Goal: Task Accomplishment & Management: Manage account settings

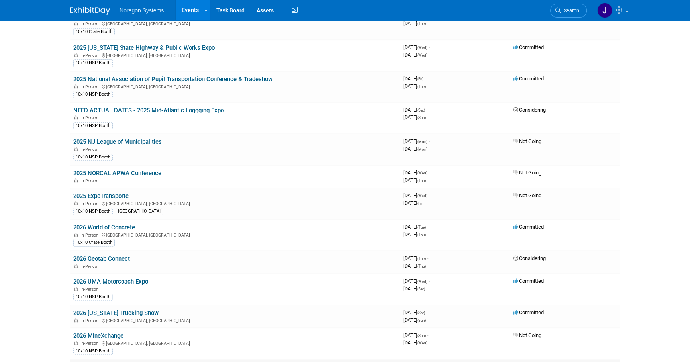
scroll to position [617, 0]
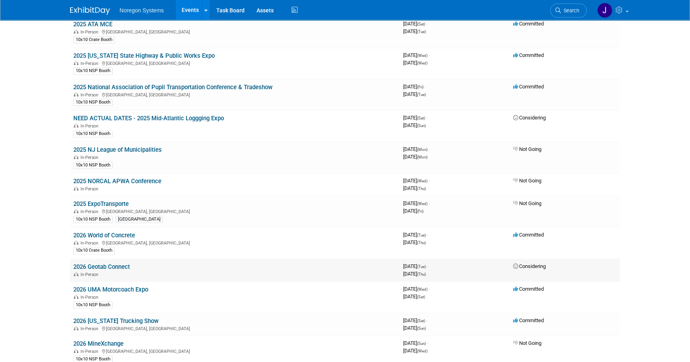
click at [119, 263] on link "2026 Geotab Connect" at bounding box center [101, 266] width 57 height 7
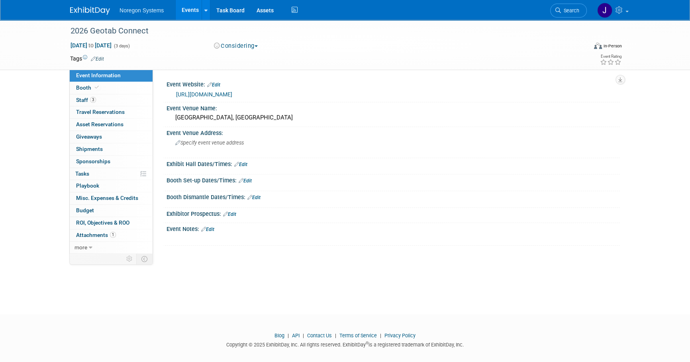
click at [246, 48] on button "Considering" at bounding box center [236, 46] width 50 height 8
click at [245, 58] on link "Committed" at bounding box center [242, 58] width 63 height 11
click at [103, 11] on img at bounding box center [90, 11] width 40 height 8
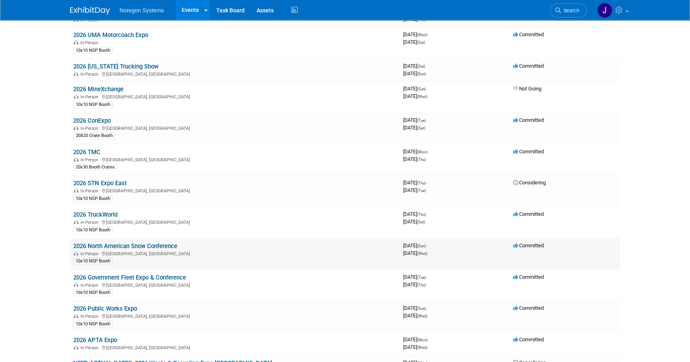
scroll to position [871, 0]
click at [111, 180] on link "2026 STN Expo East" at bounding box center [99, 183] width 53 height 7
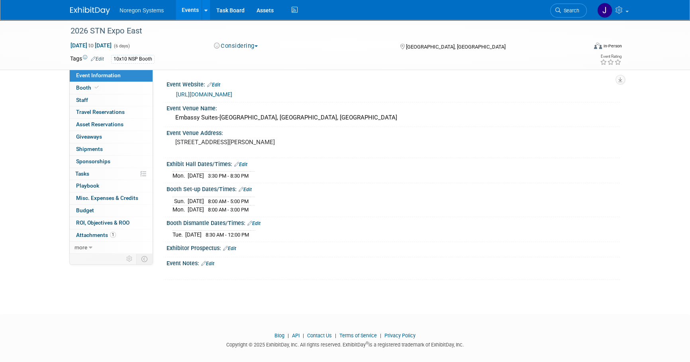
click at [247, 47] on button "Considering" at bounding box center [236, 46] width 50 height 8
click at [249, 60] on link "Committed" at bounding box center [242, 58] width 63 height 11
click at [114, 88] on link "Booth" at bounding box center [111, 88] width 83 height 12
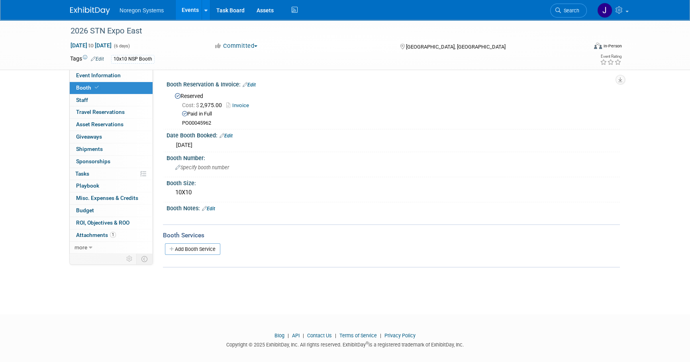
click at [87, 6] on link at bounding box center [94, 7] width 49 height 6
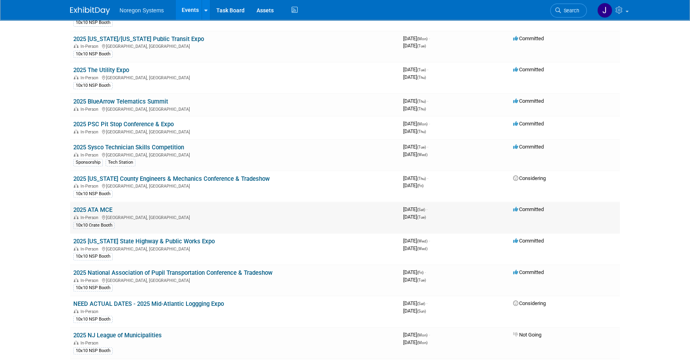
scroll to position [437, 0]
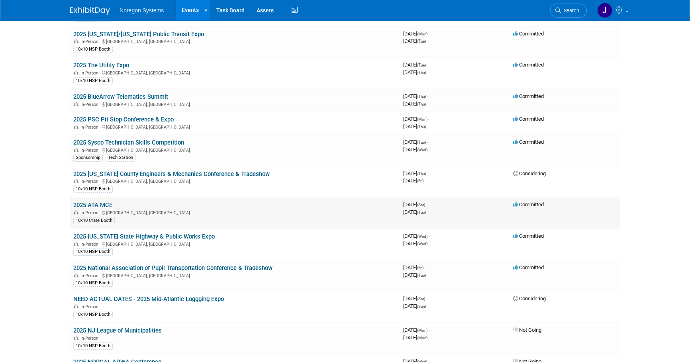
click at [104, 202] on link "2025 ATA MCE" at bounding box center [92, 205] width 39 height 7
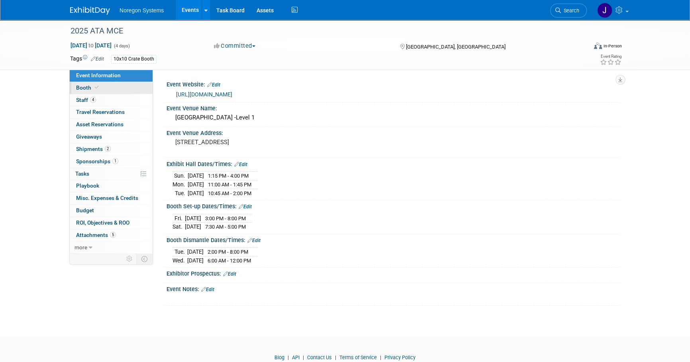
click at [120, 86] on link "Booth" at bounding box center [111, 88] width 83 height 12
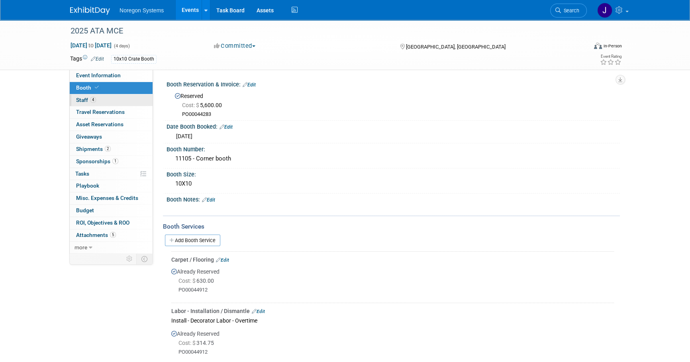
click at [111, 99] on link "4 Staff 4" at bounding box center [111, 100] width 83 height 12
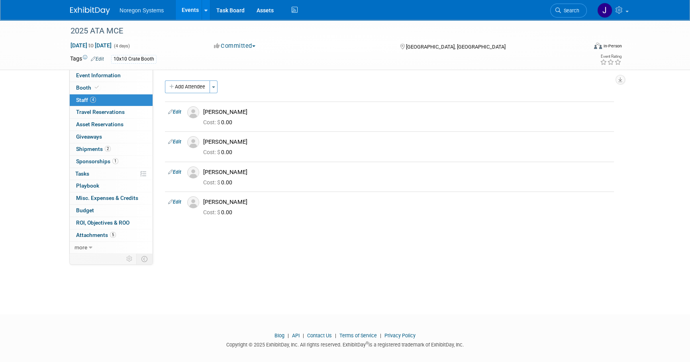
click at [92, 4] on link at bounding box center [94, 7] width 49 height 6
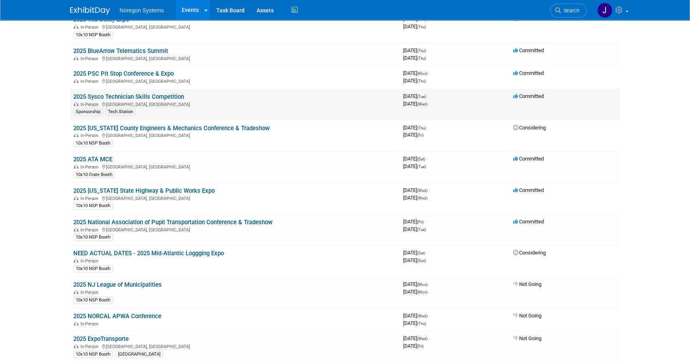
scroll to position [507, 0]
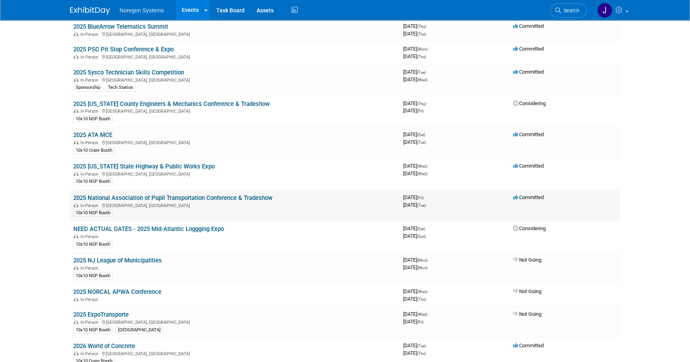
click at [219, 194] on link "2025 National Association of Pupil Transportation Conference & Tradeshow" at bounding box center [172, 197] width 199 height 7
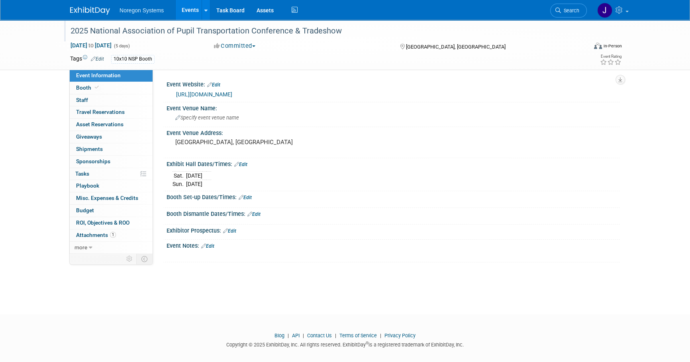
click at [286, 30] on div "2025 National Association of Pupil Transportation Conference & Tradeshow" at bounding box center [321, 31] width 507 height 14
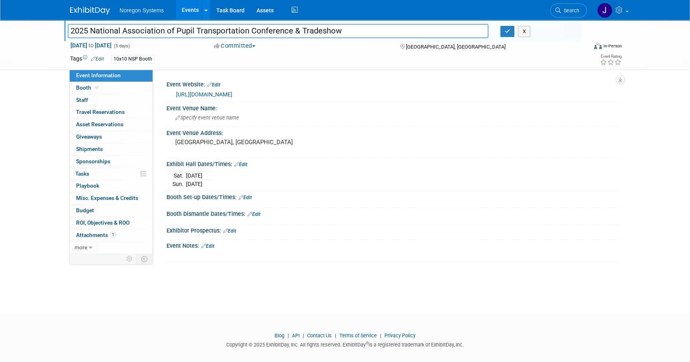
drag, startPoint x: 69, startPoint y: 29, endPoint x: 247, endPoint y: 32, distance: 178.0
click at [247, 32] on input "2025 National Association of Pupil Transportation Conference & Tradeshow" at bounding box center [278, 31] width 421 height 14
click at [510, 31] on icon "button" at bounding box center [508, 31] width 6 height 5
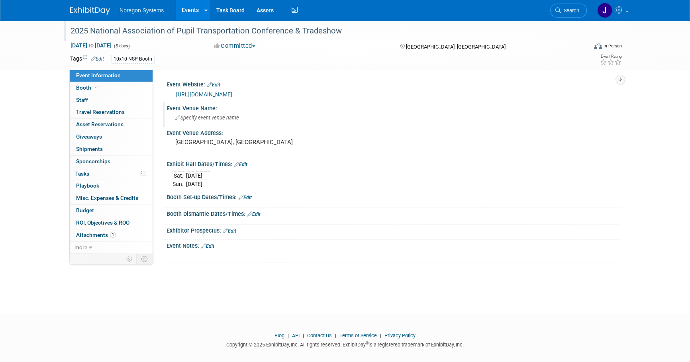
click at [258, 117] on div "Specify event venue name" at bounding box center [392, 118] width 441 height 12
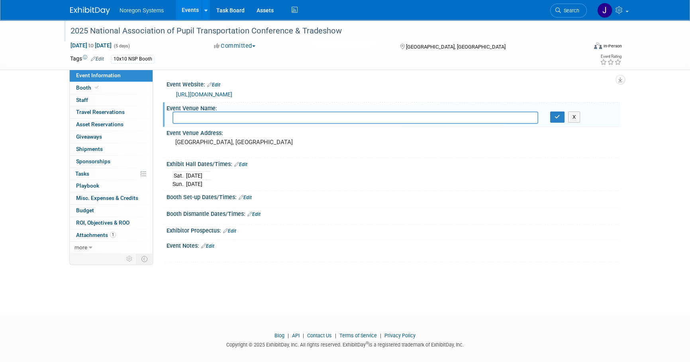
type input "Grand Rapids"
drag, startPoint x: 203, startPoint y: 114, endPoint x: 150, endPoint y: 113, distance: 52.6
click at [150, 113] on div "Event Information Event Info Booth Booth 0 Staff 0 Staff 0 Travel Reservations …" at bounding box center [345, 141] width 562 height 243
click at [105, 92] on link "Booth" at bounding box center [111, 88] width 83 height 12
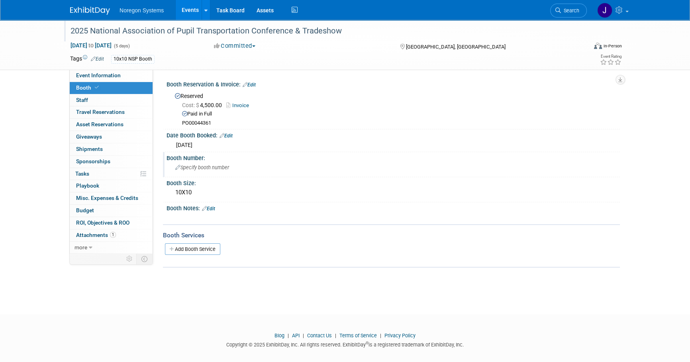
click at [219, 170] on span "Specify booth number" at bounding box center [202, 167] width 54 height 6
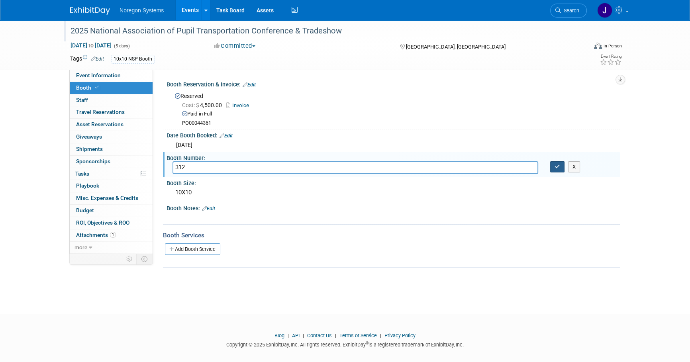
type input "312"
click at [559, 168] on icon "button" at bounding box center [557, 166] width 6 height 5
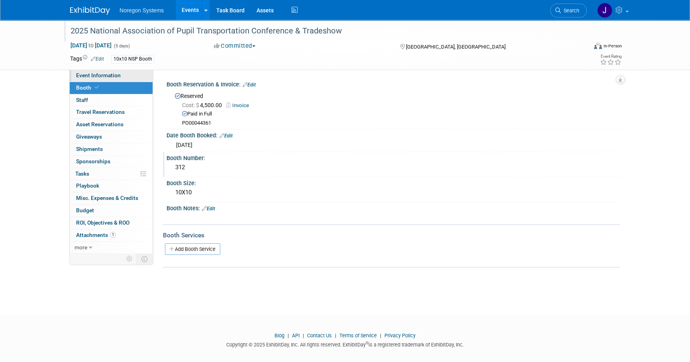
click at [127, 75] on link "Event Information" at bounding box center [111, 76] width 83 height 12
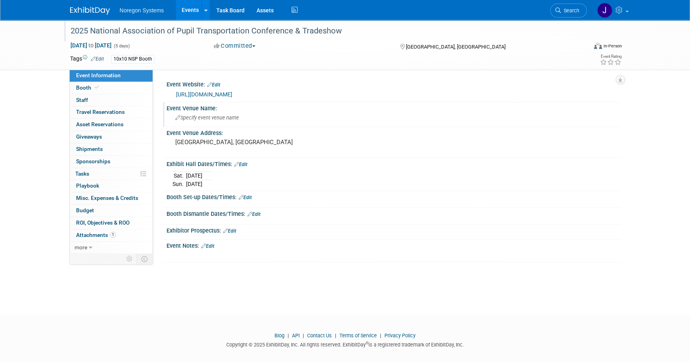
click at [207, 121] on div "Specify event venue name" at bounding box center [392, 118] width 441 height 12
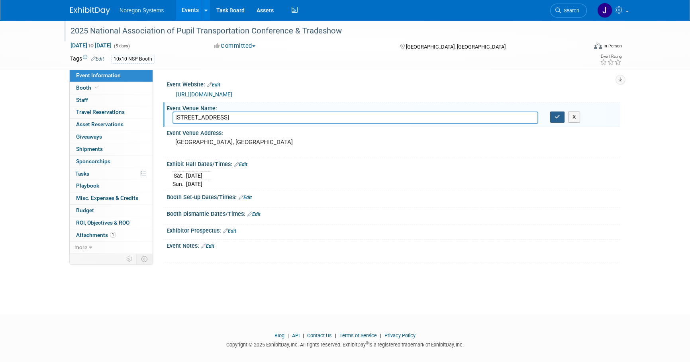
type input "303 Monroe Ave NW, Grand Rapids, MI 49503"
click at [558, 116] on icon "button" at bounding box center [557, 116] width 6 height 5
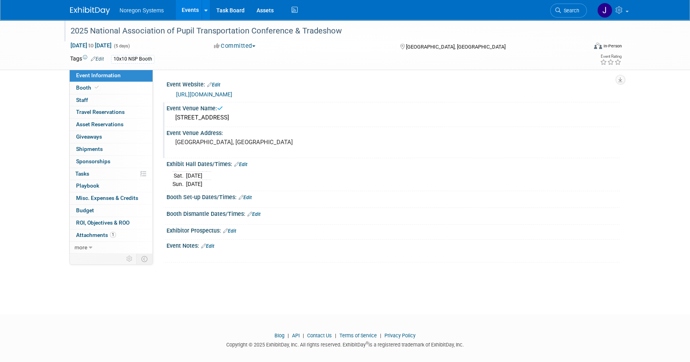
click at [282, 142] on pre "[GEOGRAPHIC_DATA], [GEOGRAPHIC_DATA]" at bounding box center [260, 142] width 171 height 7
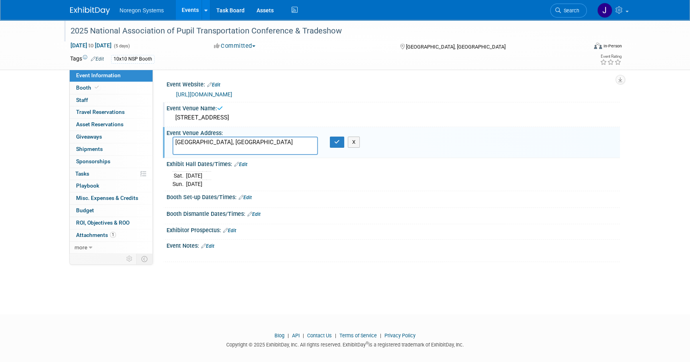
drag, startPoint x: 194, startPoint y: 135, endPoint x: 58, endPoint y: 129, distance: 136.8
click at [58, 129] on div "2025 National Association of Pupil Transportation Conference & Tradeshow Oct 31…" at bounding box center [345, 160] width 690 height 280
type textarea "303 Monroe Ave NW, Grand Rapids, MI 49503"
click at [337, 143] on icon "button" at bounding box center [337, 141] width 6 height 5
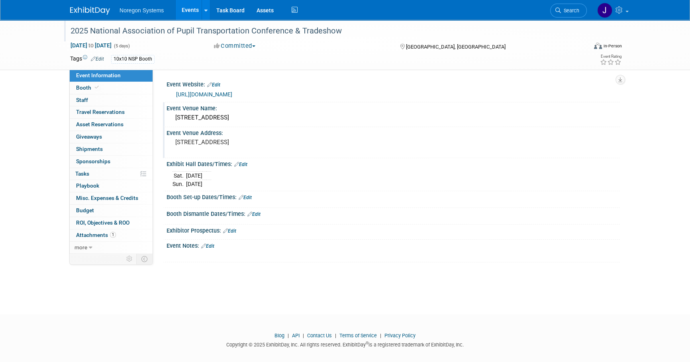
click at [247, 119] on div "303 Monroe Ave NW, Grand Rapids, MI 49503" at bounding box center [392, 118] width 441 height 12
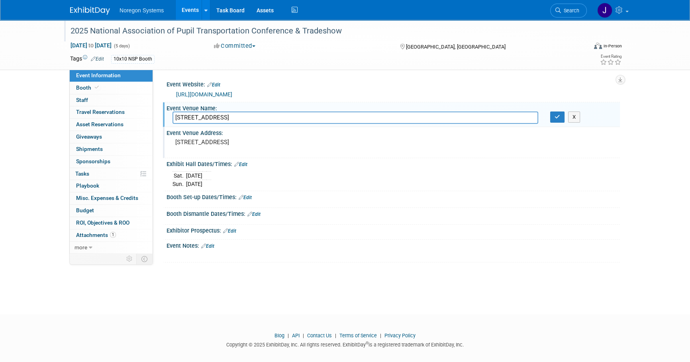
click at [300, 119] on input "303 Monroe Ave NW, Grand Rapids, MI 49503" at bounding box center [355, 118] width 366 height 12
drag, startPoint x: 307, startPoint y: 117, endPoint x: 57, endPoint y: 102, distance: 251.0
click at [57, 102] on div "2025 National Association of Pupil Transportation Conference & Tradeshow Oct 31…" at bounding box center [345, 160] width 690 height 280
type input "DeVos Place"
click at [557, 120] on button "button" at bounding box center [557, 117] width 14 height 11
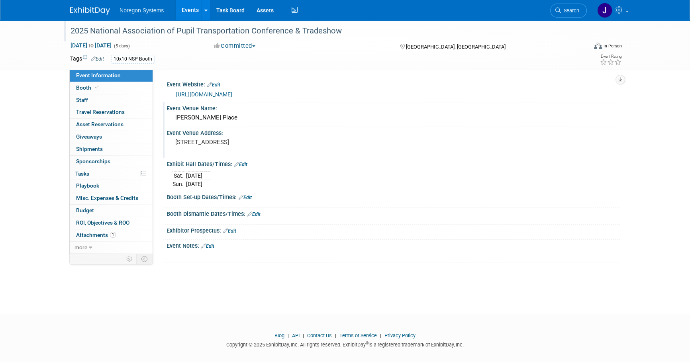
click at [205, 335] on div "Blog | API | Contact Us | Terms of Service | Privacy Policy Copyright © 2025 Ex…" at bounding box center [345, 340] width 690 height 16
click at [251, 198] on link "Edit" at bounding box center [245, 198] width 13 height 6
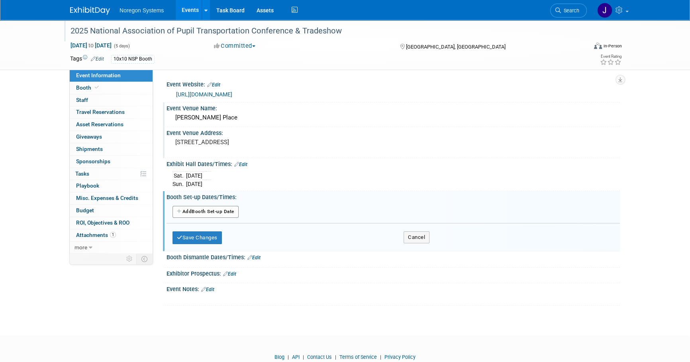
click at [218, 212] on button "Add Another Booth Set-up Date" at bounding box center [205, 212] width 66 height 12
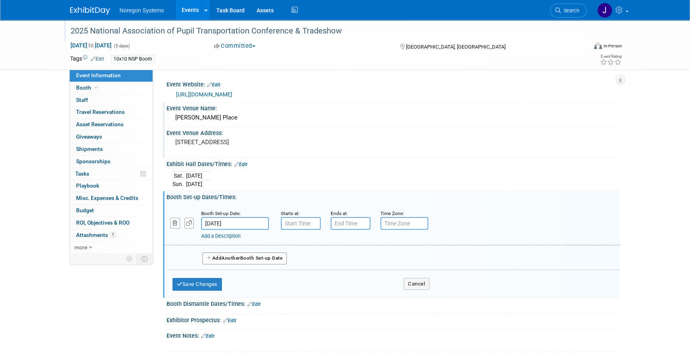
click at [245, 221] on input "Oct 31, 2025" at bounding box center [235, 223] width 68 height 13
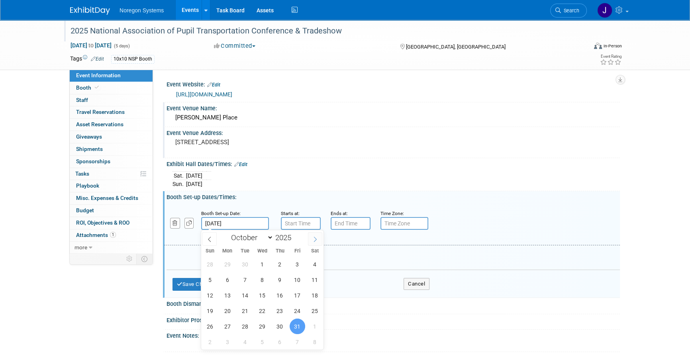
click at [312, 237] on icon at bounding box center [315, 240] width 6 height 6
select select "10"
click at [311, 264] on span "1" at bounding box center [315, 264] width 16 height 16
type input "Nov 1, 2025"
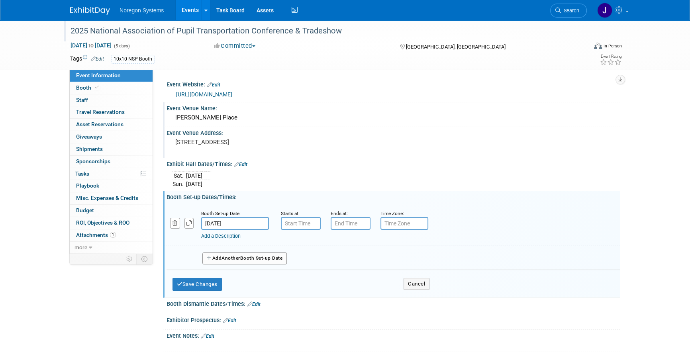
type input "7:00 AM"
click at [305, 224] on input "7:00 AM" at bounding box center [301, 223] width 40 height 13
click at [354, 219] on input "7:00 PM" at bounding box center [351, 223] width 40 height 13
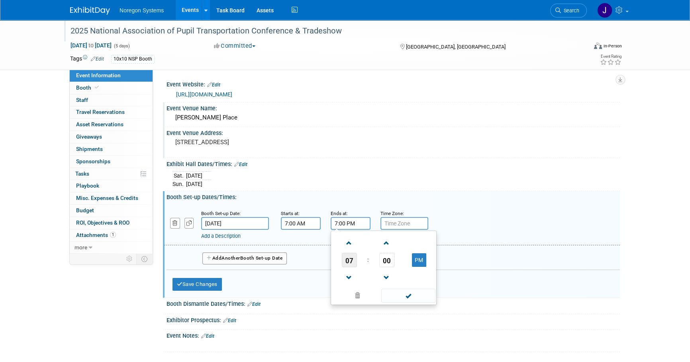
click at [348, 259] on span "07" at bounding box center [349, 260] width 15 height 14
drag, startPoint x: 347, startPoint y: 264, endPoint x: 398, endPoint y: 227, distance: 62.5
click at [349, 263] on td "04" at bounding box center [345, 265] width 25 height 22
type input "4:00 PM"
click at [433, 179] on div "Sat. Nov 1, 2025 Sun. Nov 2, 2025" at bounding box center [392, 178] width 441 height 19
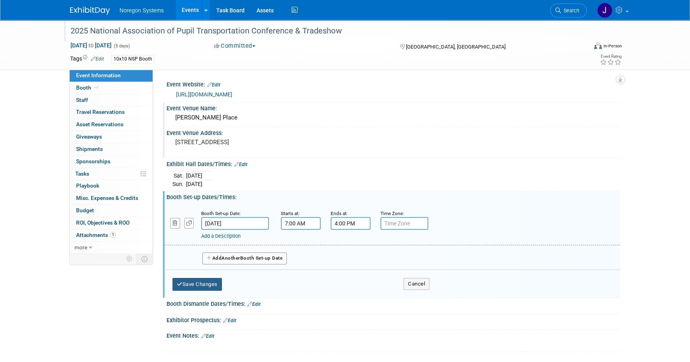
click at [211, 286] on button "Save Changes" at bounding box center [196, 284] width 49 height 13
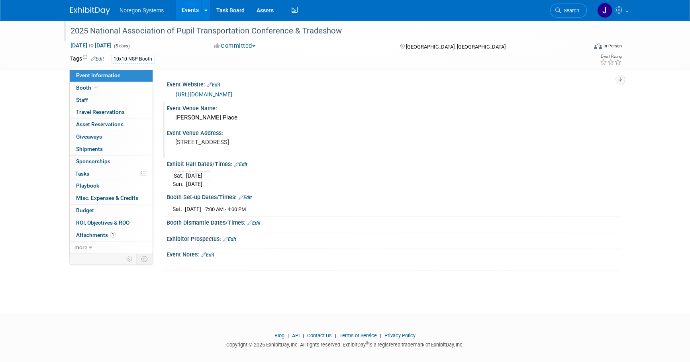
click at [245, 164] on link "Edit" at bounding box center [240, 165] width 13 height 6
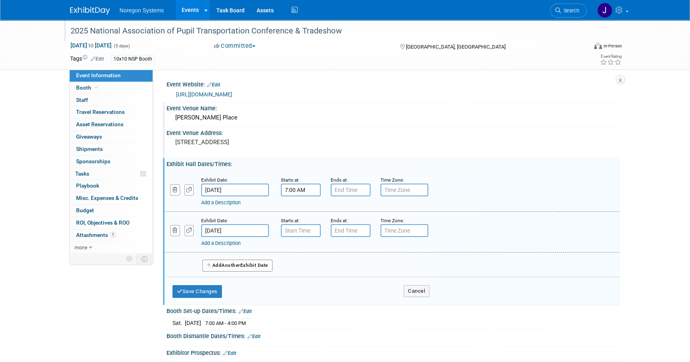
click at [311, 192] on input "7:00 AM" at bounding box center [301, 190] width 40 height 13
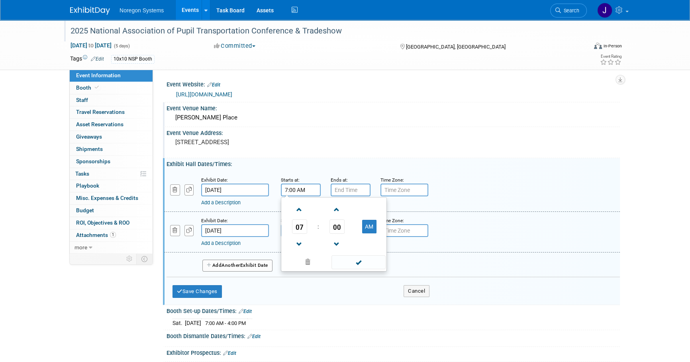
click at [290, 222] on td "07" at bounding box center [299, 226] width 33 height 14
click at [295, 223] on span "07" at bounding box center [299, 226] width 15 height 14
drag, startPoint x: 317, startPoint y: 235, endPoint x: 335, endPoint y: 221, distance: 22.4
click at [317, 235] on td "05" at bounding box center [320, 232] width 25 height 22
type input "5:00 AM"
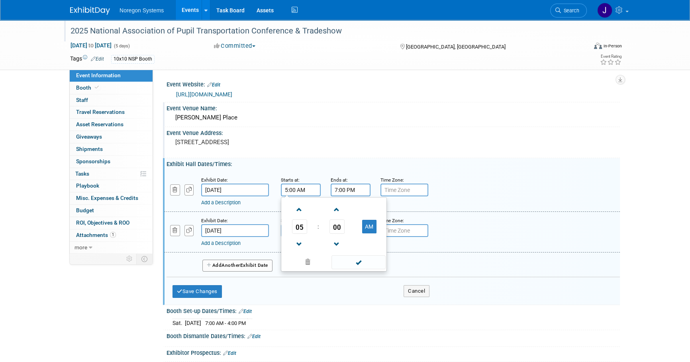
click at [354, 193] on input "7:00 PM" at bounding box center [351, 190] width 40 height 13
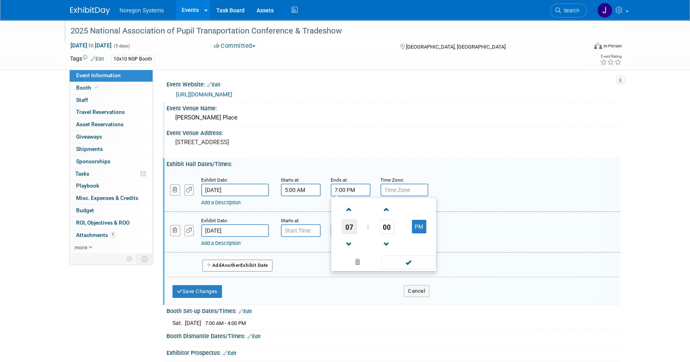
click at [347, 223] on span "07" at bounding box center [349, 226] width 15 height 14
click at [400, 230] on td "06" at bounding box center [396, 232] width 25 height 22
click at [387, 225] on span "00" at bounding box center [386, 226] width 15 height 14
click at [394, 230] on td "30" at bounding box center [396, 232] width 25 height 22
type input "6:30 PM"
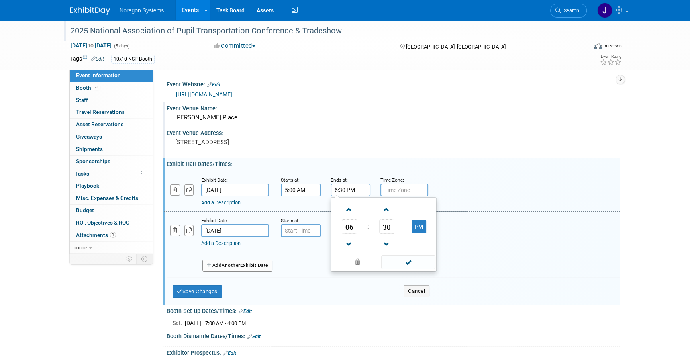
click at [474, 197] on div "Add a Description Description:" at bounding box center [371, 201] width 341 height 10
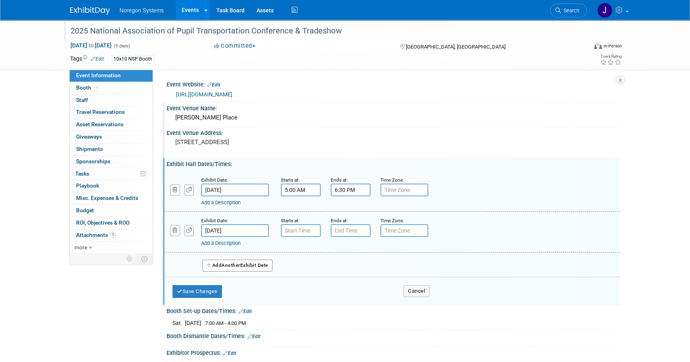
click at [309, 185] on input "5:00 AM" at bounding box center [301, 190] width 40 height 13
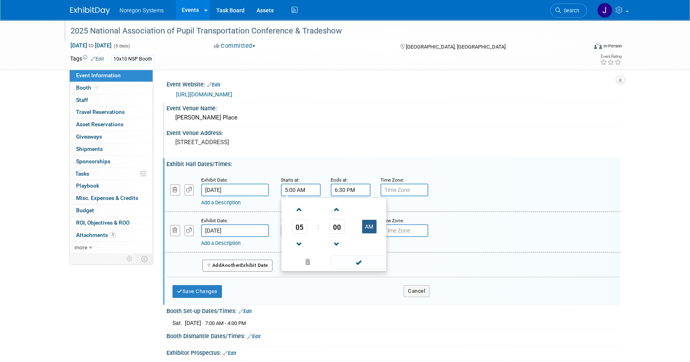
click at [370, 227] on button "AM" at bounding box center [369, 227] width 14 height 14
type input "5:00 PM"
click at [271, 209] on div "Exhibit Date: Nov 1, 2025 Starts at: 5:00 PM 05 : 00 PM 12 01 02 03 04 05 06 07…" at bounding box center [392, 191] width 456 height 41
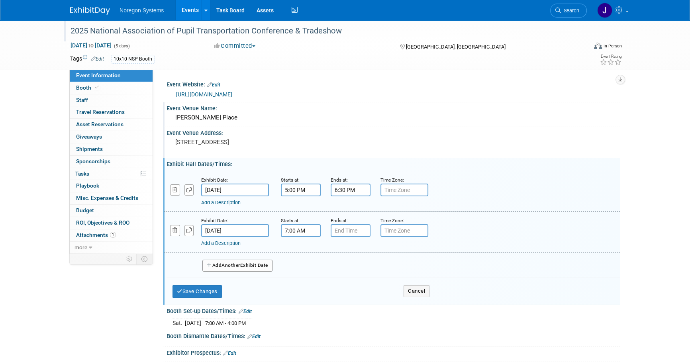
click at [301, 230] on input "7:00 AM" at bounding box center [301, 230] width 40 height 13
click at [299, 266] on span "07" at bounding box center [299, 267] width 15 height 14
click at [319, 294] on td "09" at bounding box center [320, 294] width 25 height 22
type input "9:00 AM"
click at [342, 270] on span "00" at bounding box center [336, 267] width 15 height 14
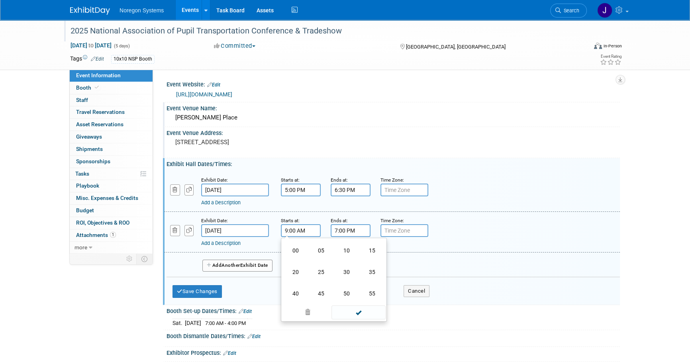
click at [351, 229] on input "7:00 PM" at bounding box center [351, 230] width 40 height 13
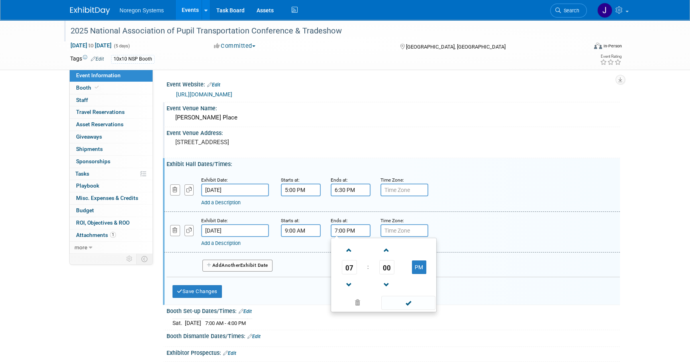
click at [346, 265] on span "07" at bounding box center [349, 267] width 15 height 14
click at [372, 252] on td "01" at bounding box center [370, 251] width 25 height 22
type input "1:00 PM"
click at [507, 228] on div "Add a Description Description:" at bounding box center [392, 231] width 468 height 31
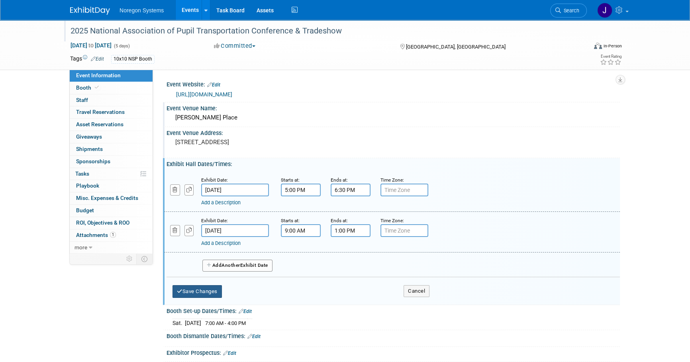
click at [219, 291] on button "Save Changes" at bounding box center [196, 291] width 49 height 13
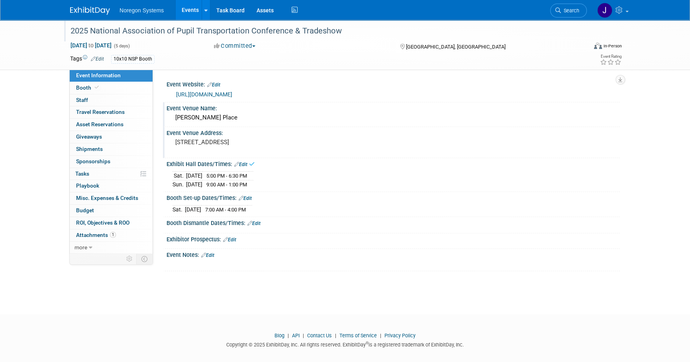
click at [258, 223] on link "Edit" at bounding box center [253, 224] width 13 height 6
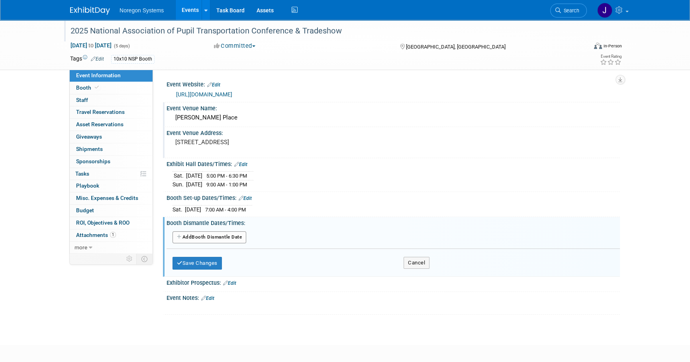
click at [214, 237] on button "Add Another Booth Dismantle Date" at bounding box center [209, 237] width 74 height 12
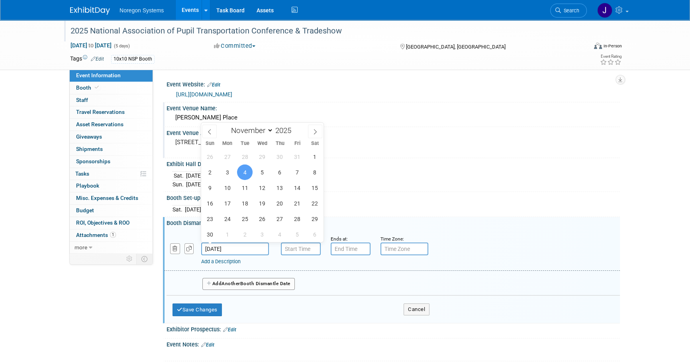
click at [252, 248] on input "Nov 4, 2025" at bounding box center [235, 249] width 68 height 13
click at [213, 174] on span "2" at bounding box center [210, 172] width 16 height 16
type input "Nov 2, 2025"
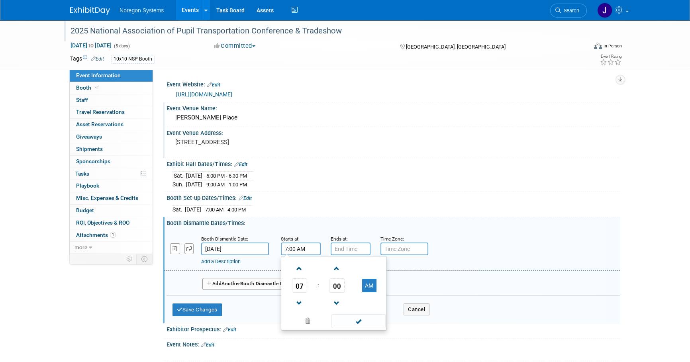
click at [298, 252] on input "7:00 AM" at bounding box center [301, 249] width 40 height 13
click at [294, 287] on span "07" at bounding box center [299, 285] width 15 height 14
click at [315, 271] on td "01" at bounding box center [320, 269] width 25 height 22
click at [371, 282] on button "AM" at bounding box center [369, 286] width 14 height 14
type input "1:00 PM"
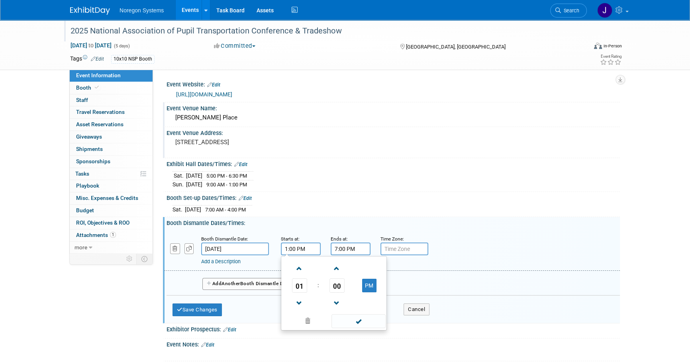
click at [352, 248] on input "7:00 PM" at bounding box center [351, 249] width 40 height 13
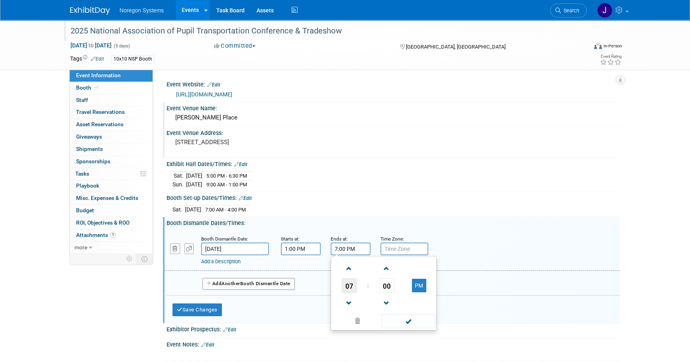
click at [351, 287] on span "07" at bounding box center [349, 285] width 15 height 14
drag, startPoint x: 347, startPoint y: 309, endPoint x: 353, endPoint y: 299, distance: 11.5
click at [346, 309] on td "08" at bounding box center [345, 312] width 25 height 22
click at [422, 290] on button "PM" at bounding box center [419, 286] width 14 height 14
click at [422, 284] on button "AM" at bounding box center [419, 286] width 14 height 14
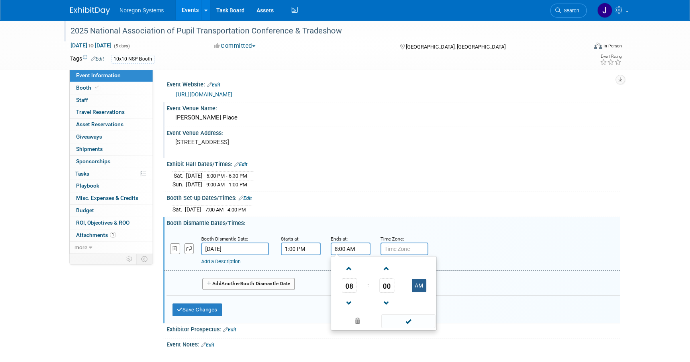
type input "8:00 PM"
click at [469, 233] on div "Booth Dismantle Date: Nov 2, 2025 Starts at: 1:00 PM Ends at: 8:00 PM Time Zone…" at bounding box center [392, 250] width 456 height 41
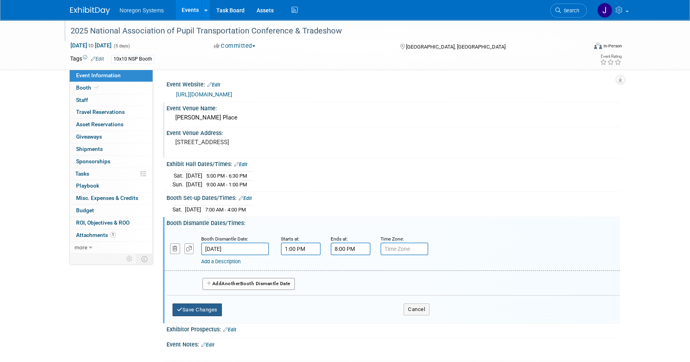
click at [201, 312] on button "Save Changes" at bounding box center [196, 309] width 49 height 13
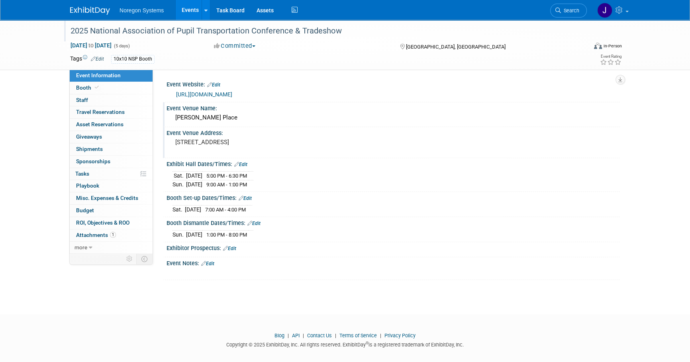
drag, startPoint x: 348, startPoint y: 49, endPoint x: 346, endPoint y: 43, distance: 6.4
click at [348, 49] on div "Committed Committed Considering Not Going" at bounding box center [299, 46] width 176 height 9
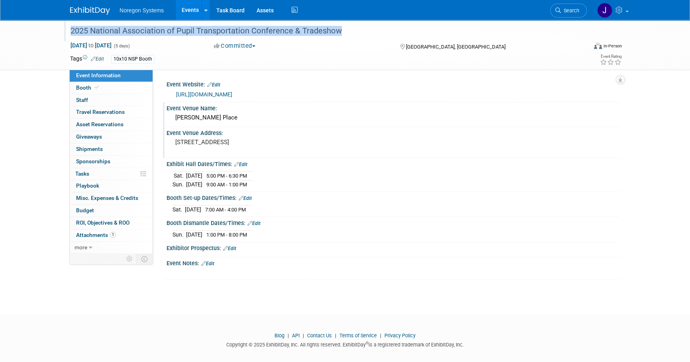
drag, startPoint x: 347, startPoint y: 31, endPoint x: 70, endPoint y: 27, distance: 276.4
click at [70, 27] on div "2025 National Association of Pupil Transportation Conference & Tradeshow" at bounding box center [321, 31] width 507 height 14
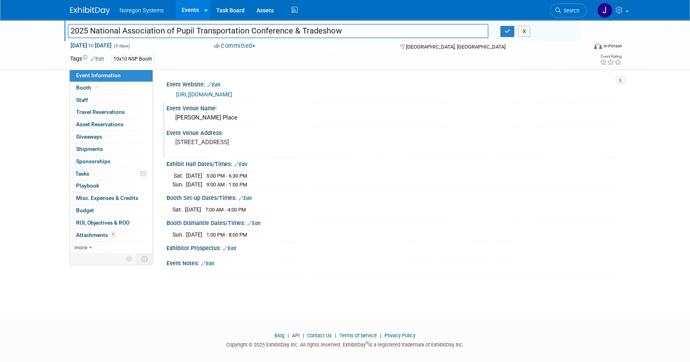
click at [358, 33] on input "2025 National Association of Pupil Transportation Conference & Tradeshow" at bounding box center [278, 31] width 421 height 14
drag, startPoint x: 361, startPoint y: 32, endPoint x: 59, endPoint y: 26, distance: 301.9
click at [59, 26] on div "2025 National Association of Pupil Transportation Conference & Tradeshow 2025 N…" at bounding box center [345, 45] width 690 height 50
drag, startPoint x: 289, startPoint y: 233, endPoint x: 163, endPoint y: 94, distance: 187.8
click at [165, 94] on div "Event Website: Edit https://web.cvent.com/event/5ac73fc0-9999-40b1-a421-97dbb26…" at bounding box center [389, 179] width 449 height 202
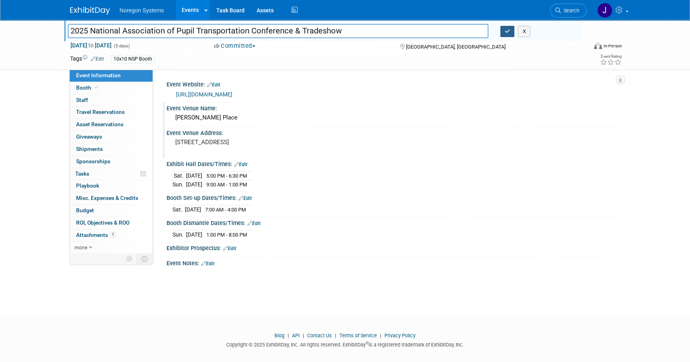
click at [507, 27] on button "button" at bounding box center [507, 31] width 14 height 11
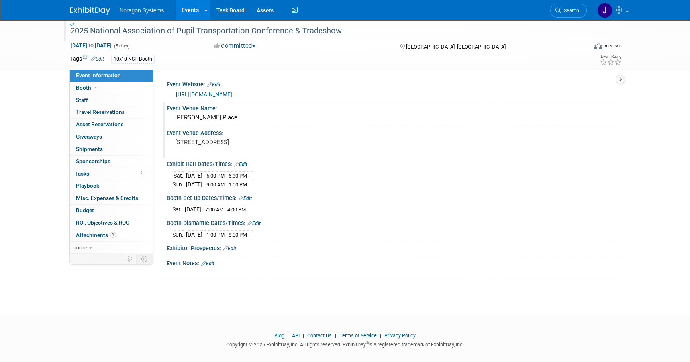
click at [397, 303] on body "Noregon Systems Events Add Event Bulk Upload Events Shareable Event Boards Rece…" at bounding box center [345, 181] width 690 height 362
click at [124, 84] on link "Booth" at bounding box center [111, 88] width 83 height 12
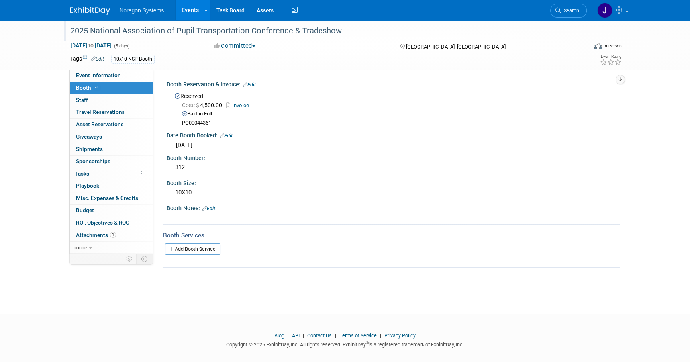
click at [153, 32] on div "2025 National Association of Pupil Transportation Conference & Tradeshow" at bounding box center [321, 31] width 507 height 14
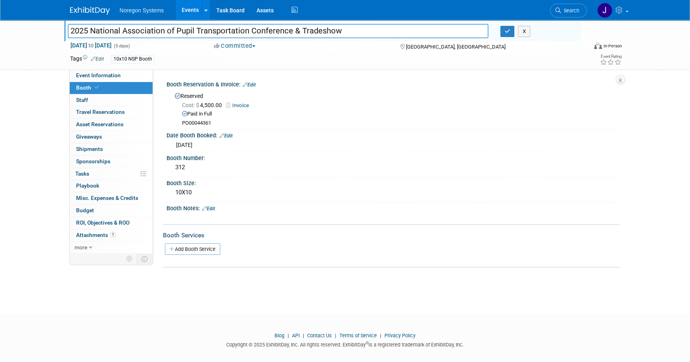
drag, startPoint x: 354, startPoint y: 28, endPoint x: 51, endPoint y: 38, distance: 303.3
click at [51, 38] on div "2025 National Association of Pupil Transportation Conference & Tradeshow 2025 N…" at bounding box center [345, 45] width 690 height 50
click at [507, 31] on icon "button" at bounding box center [508, 31] width 6 height 5
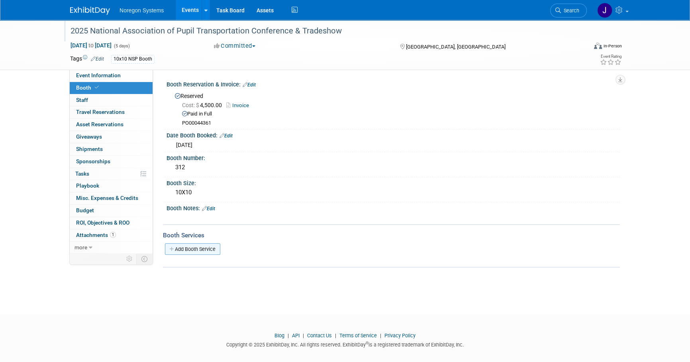
click at [194, 249] on link "Add Booth Service" at bounding box center [192, 249] width 55 height 12
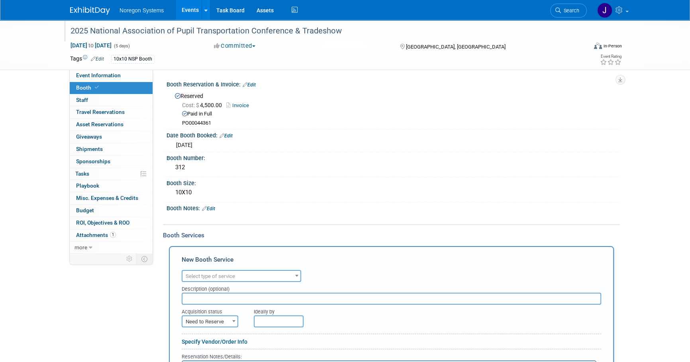
click at [226, 279] on span "Select type of service" at bounding box center [241, 276] width 118 height 11
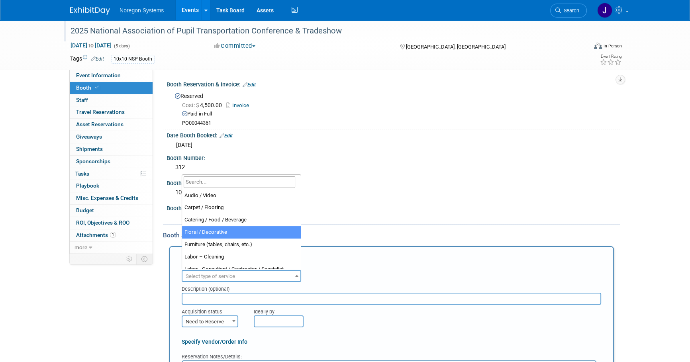
click at [233, 182] on input "search" at bounding box center [240, 182] width 112 height 12
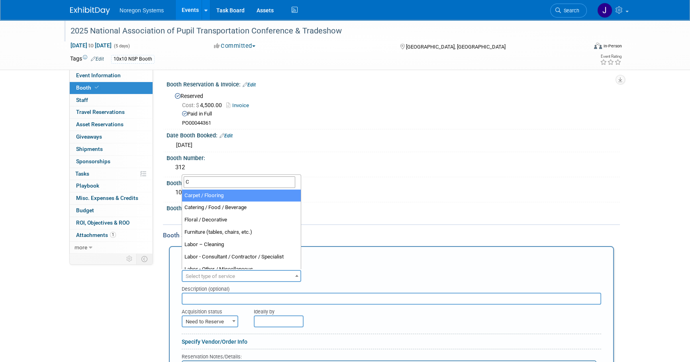
type input "C"
select select "4"
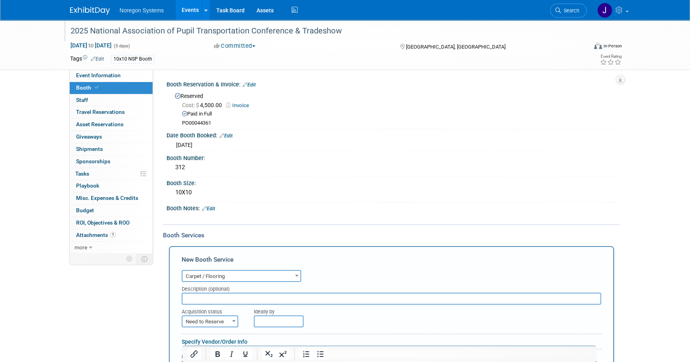
scroll to position [72, 0]
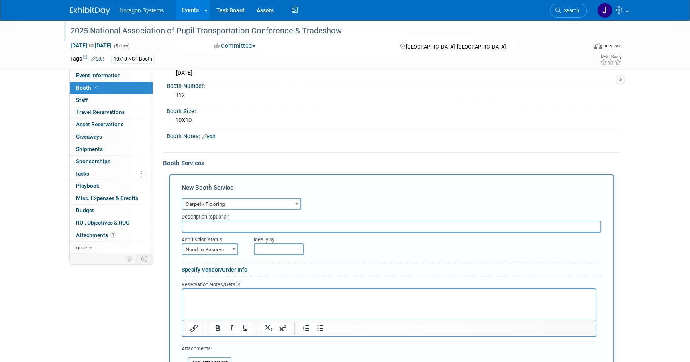
click at [240, 224] on input "text" at bounding box center [391, 227] width 419 height 12
click at [238, 227] on input "text" at bounding box center [391, 227] width 419 height 12
paste input "PO00046073"
type input "PO00046073"
click at [227, 247] on span "Need to Reserve" at bounding box center [209, 249] width 55 height 11
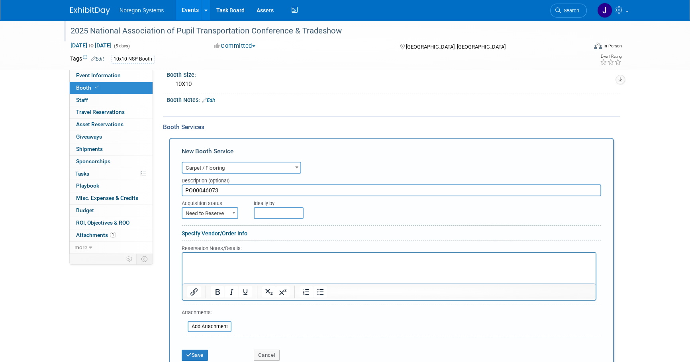
scroll to position [145, 0]
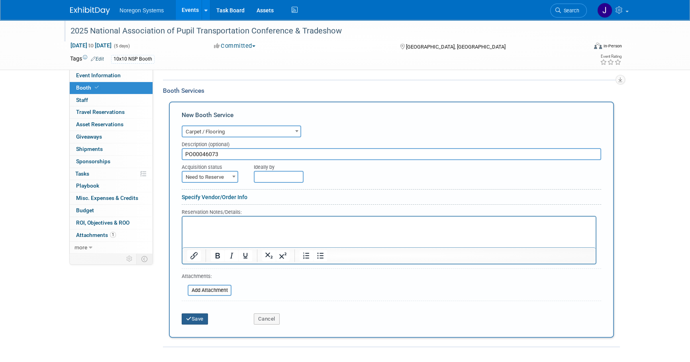
click at [199, 315] on button "Save" at bounding box center [195, 318] width 26 height 11
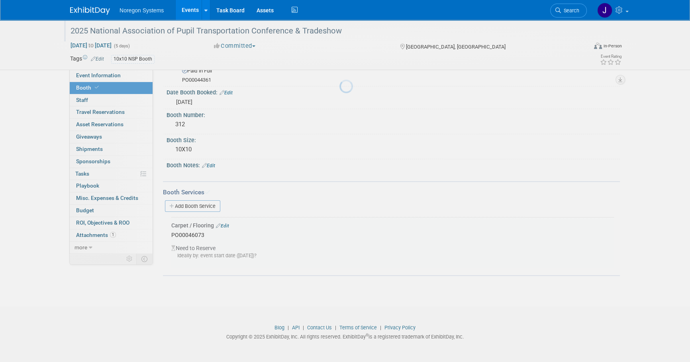
scroll to position [42, 0]
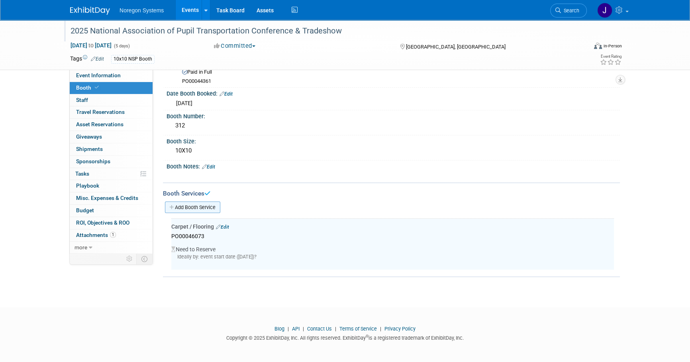
click at [213, 208] on link "Add Booth Service" at bounding box center [192, 208] width 55 height 12
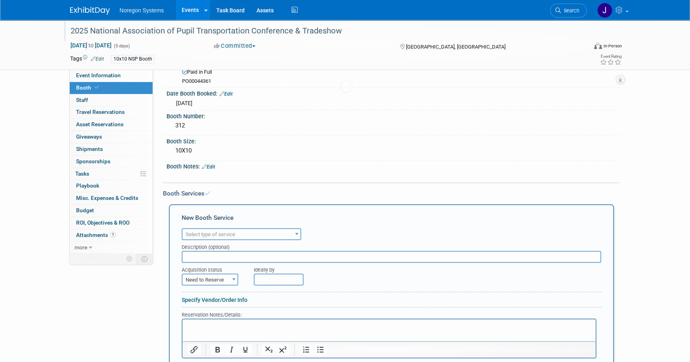
scroll to position [0, 0]
click at [256, 235] on span "Select type of service" at bounding box center [241, 234] width 118 height 11
type input "elec"
click at [251, 253] on span "elec" at bounding box center [241, 246] width 119 height 15
select select "8"
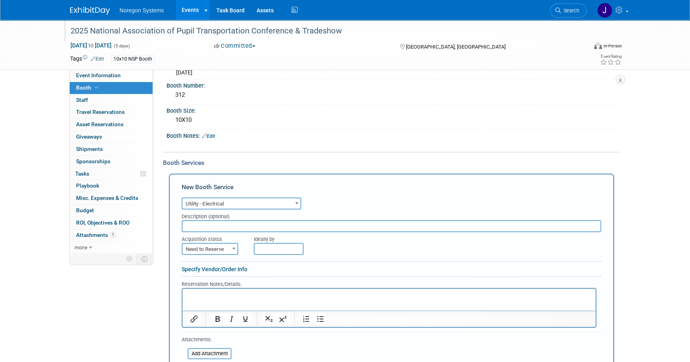
scroll to position [114, 0]
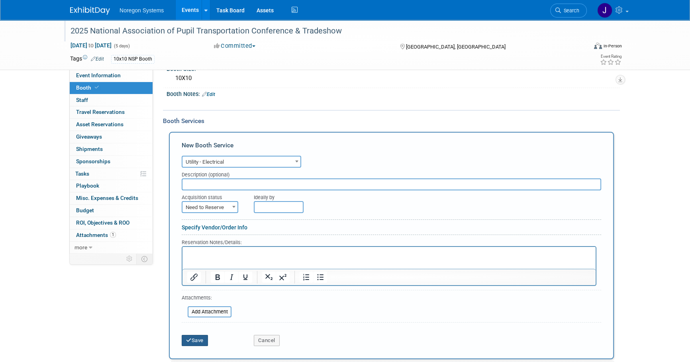
click at [200, 338] on button "Save" at bounding box center [195, 340] width 26 height 11
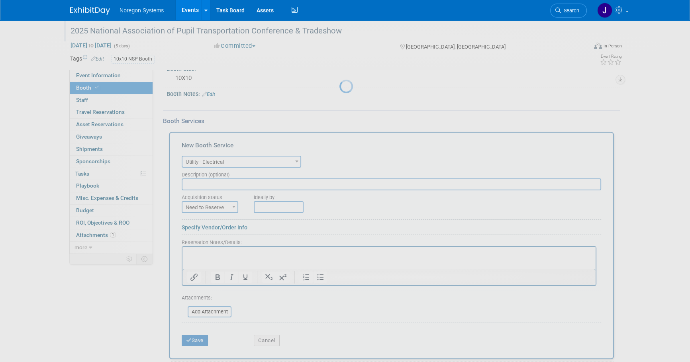
scroll to position [82, 0]
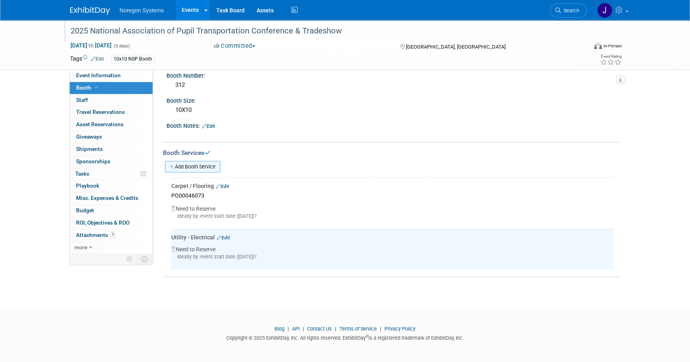
click at [212, 166] on link "Add Booth Service" at bounding box center [192, 167] width 55 height 12
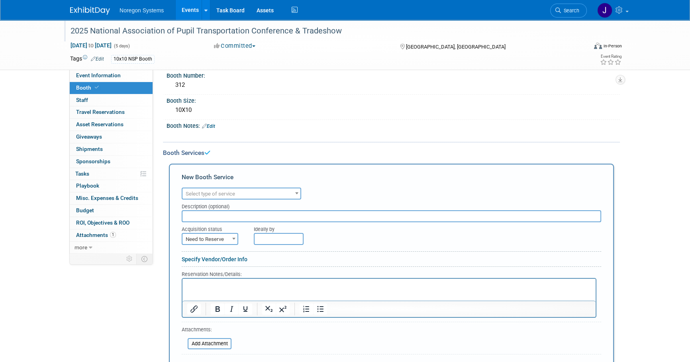
scroll to position [0, 0]
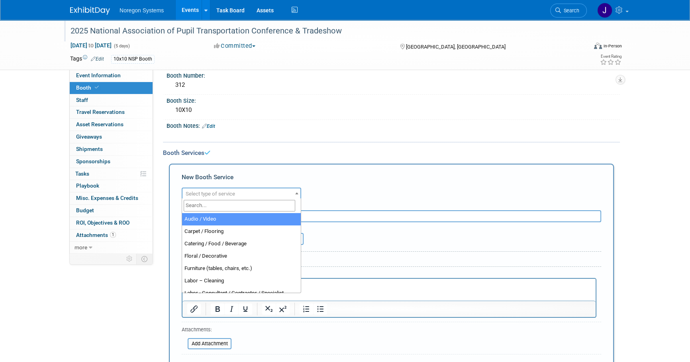
click at [223, 192] on span "Select type of service" at bounding box center [210, 194] width 49 height 6
click at [218, 203] on input "search" at bounding box center [240, 206] width 112 height 12
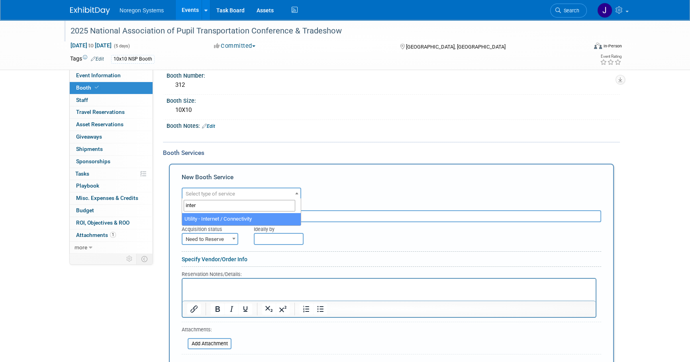
type input "inter"
select select "18"
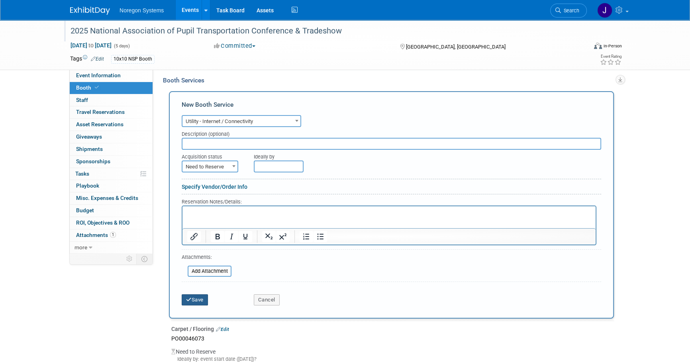
click at [191, 301] on button "Save" at bounding box center [195, 299] width 26 height 11
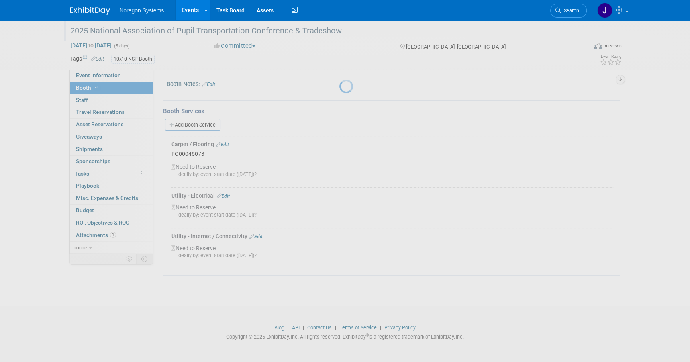
scroll to position [123, 0]
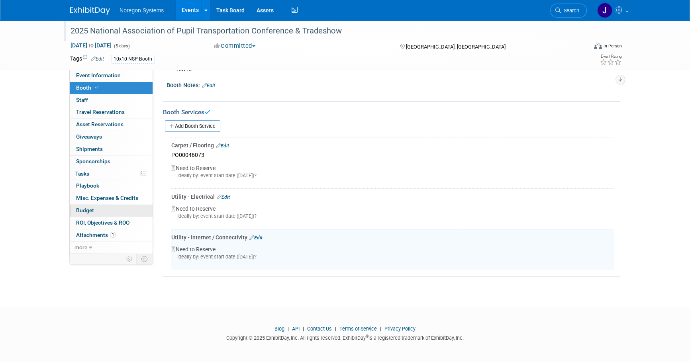
click at [115, 213] on link "Budget" at bounding box center [111, 211] width 83 height 12
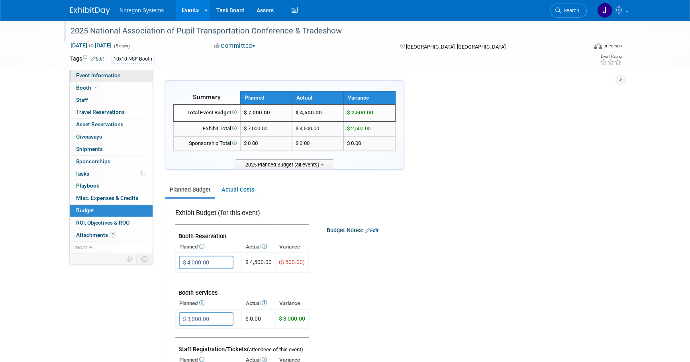
click at [121, 78] on link "Event Information" at bounding box center [111, 76] width 83 height 12
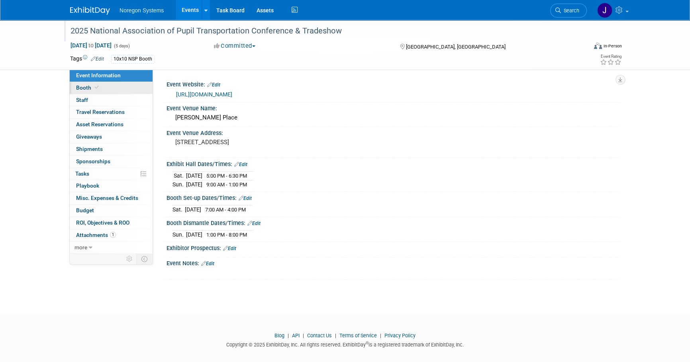
click at [135, 91] on link "Booth" at bounding box center [111, 88] width 83 height 12
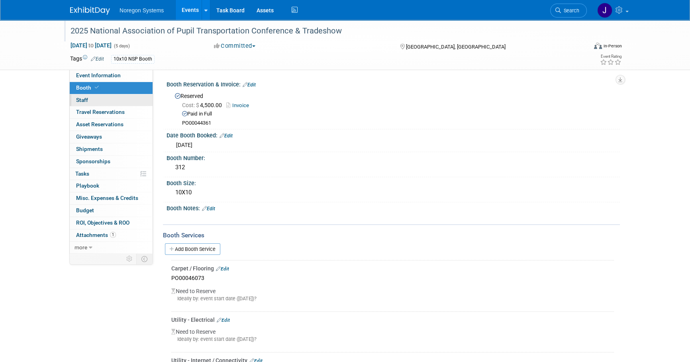
click at [125, 99] on link "0 Staff 0" at bounding box center [111, 100] width 83 height 12
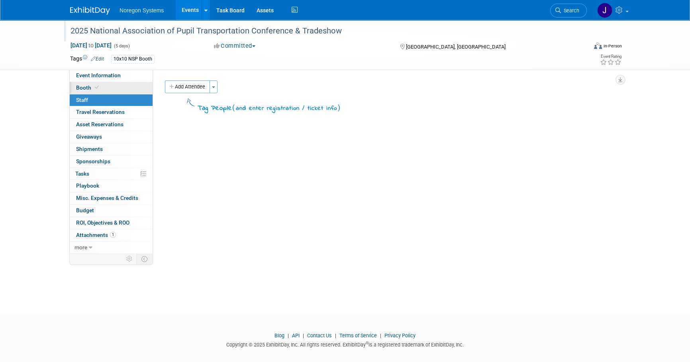
click at [118, 87] on link "Booth" at bounding box center [111, 88] width 83 height 12
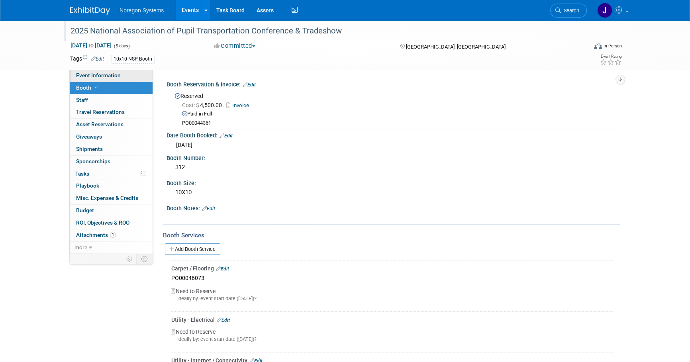
click at [116, 74] on span "Event Information" at bounding box center [98, 75] width 45 height 6
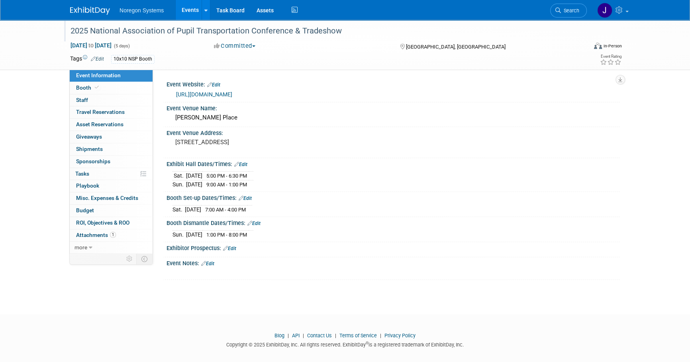
click at [358, 34] on div "2025 National Association of Pupil Transportation Conference & Tradeshow" at bounding box center [321, 31] width 507 height 14
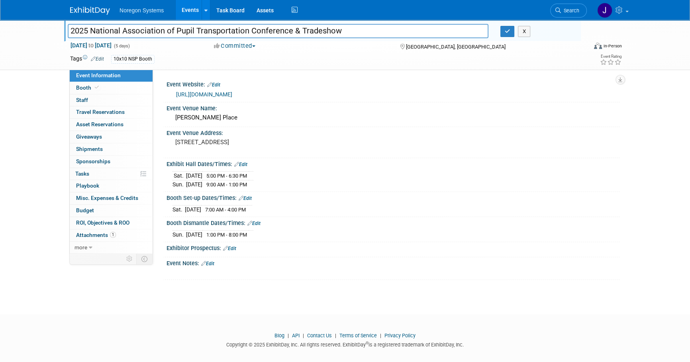
drag, startPoint x: 360, startPoint y: 32, endPoint x: 0, endPoint y: 20, distance: 360.7
click at [0, 20] on body "Noregon Systems Events Add Event Bulk Upload Events Shareable Event Boards Rece…" at bounding box center [345, 181] width 690 height 362
click at [121, 98] on link "0 Staff 0" at bounding box center [111, 100] width 83 height 12
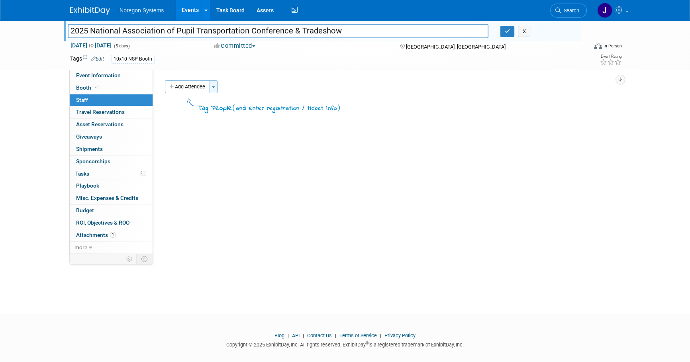
click at [211, 89] on button "Toggle Dropdown" at bounding box center [213, 86] width 8 height 13
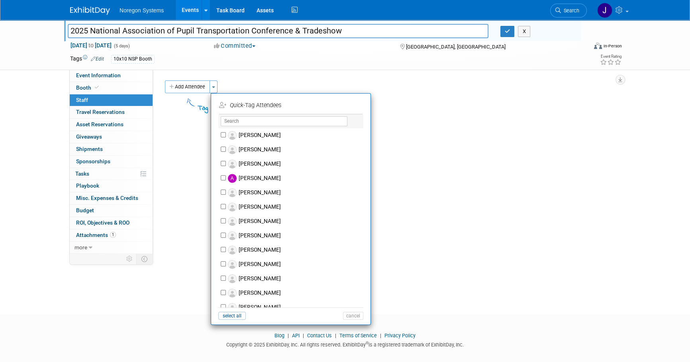
click at [237, 87] on div "Add Attendee Toggle Dropdown Quick -Tag Attendees Apply" at bounding box center [389, 86] width 449 height 13
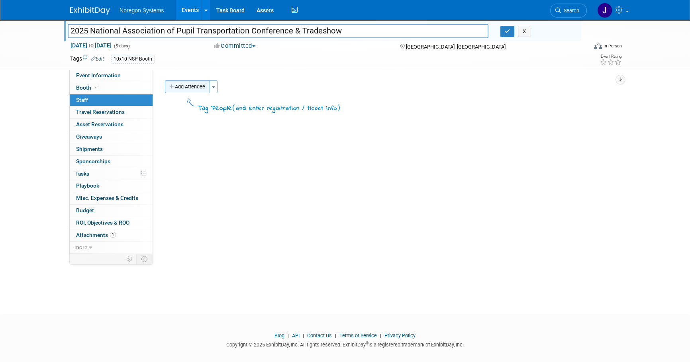
click at [195, 84] on button "Add Attendee" at bounding box center [187, 86] width 45 height 13
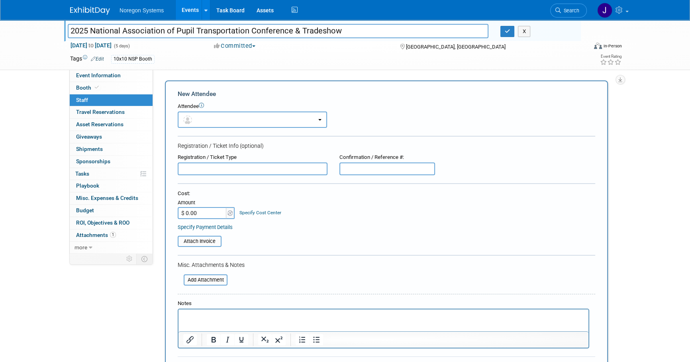
click at [236, 169] on input "text" at bounding box center [253, 168] width 150 height 13
click at [241, 119] on button "button" at bounding box center [252, 120] width 149 height 16
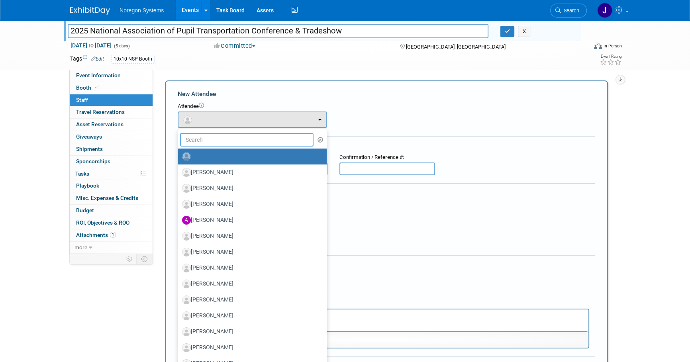
click at [235, 141] on input "text" at bounding box center [246, 140] width 133 height 14
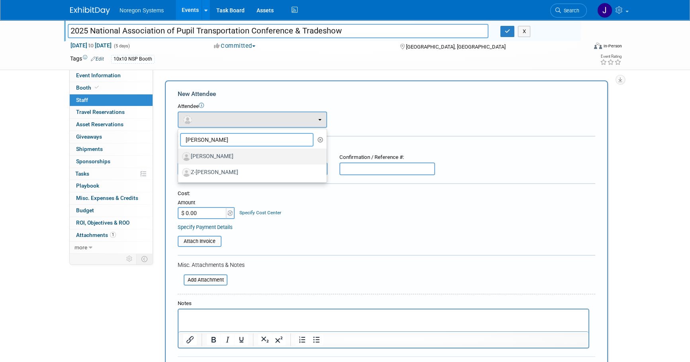
type input "Sean"
click at [235, 157] on label "Sean McGibbon" at bounding box center [250, 156] width 137 height 13
click at [179, 157] on input "Sean McGibbon" at bounding box center [176, 155] width 5 height 5
select select "a875c83e-e8d3-4af1-912e-07563ce00343"
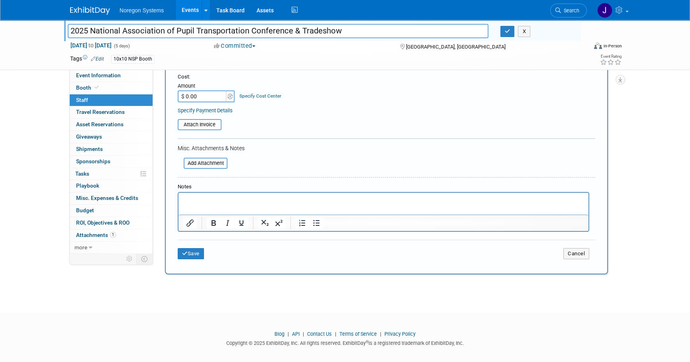
scroll to position [145, 0]
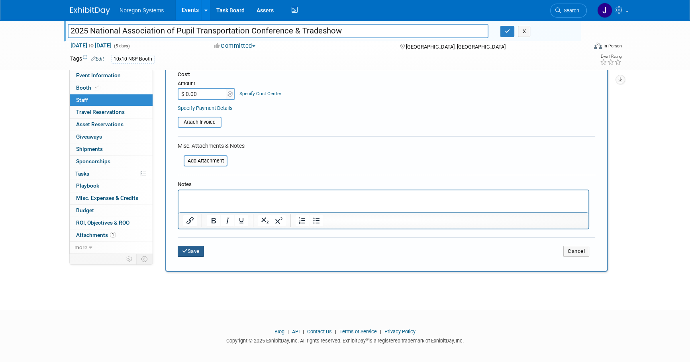
click at [192, 254] on button "Save" at bounding box center [191, 251] width 26 height 11
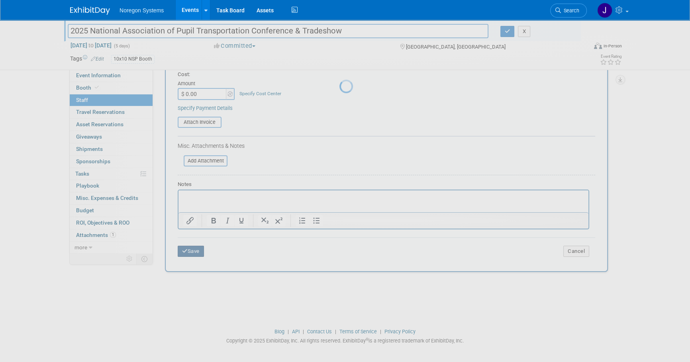
scroll to position [8, 0]
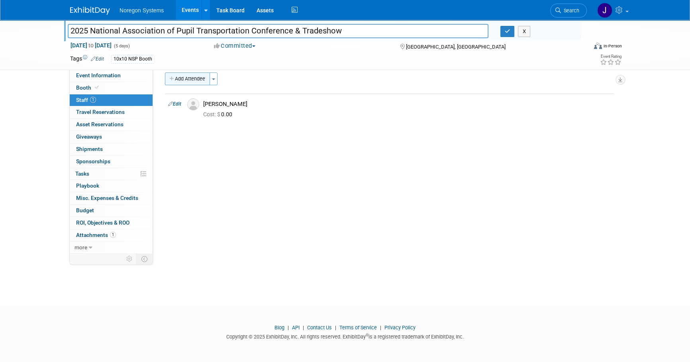
click at [195, 80] on button "Add Attendee" at bounding box center [187, 78] width 45 height 13
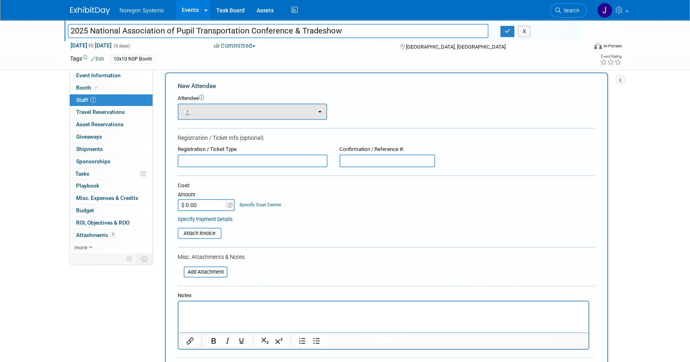
scroll to position [0, 0]
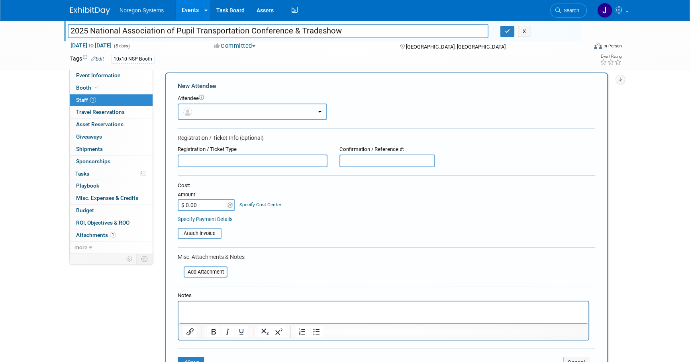
click at [231, 114] on button "button" at bounding box center [252, 112] width 149 height 16
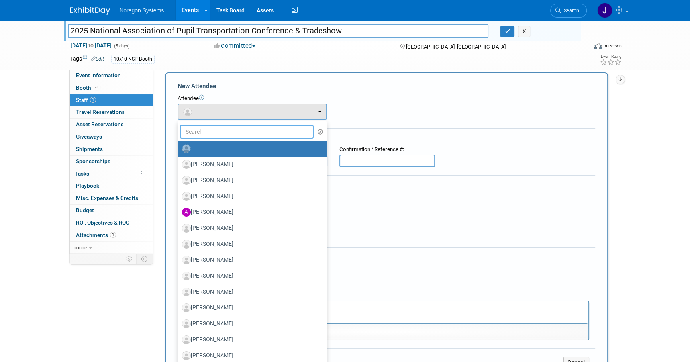
click at [231, 135] on input "text" at bounding box center [246, 132] width 133 height 14
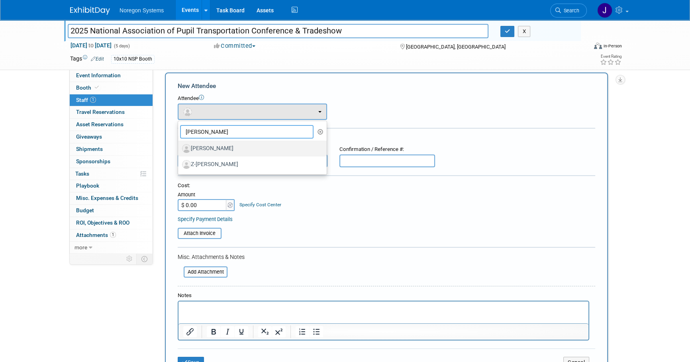
type input "Tom"
drag, startPoint x: 227, startPoint y: 148, endPoint x: 246, endPoint y: 171, distance: 29.7
click at [228, 148] on label "Tom Taylor" at bounding box center [250, 148] width 137 height 13
click at [179, 148] on input "Tom Taylor" at bounding box center [176, 147] width 5 height 5
select select "f9228c5d-1f97-4d68-add9-4fe3eb481a7c"
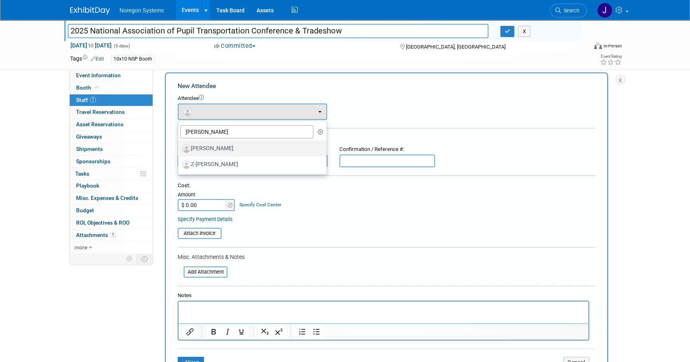
select select "4"
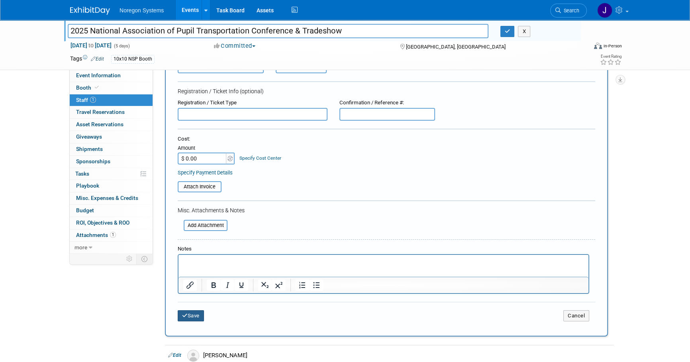
click at [193, 312] on button "Save" at bounding box center [191, 315] width 26 height 11
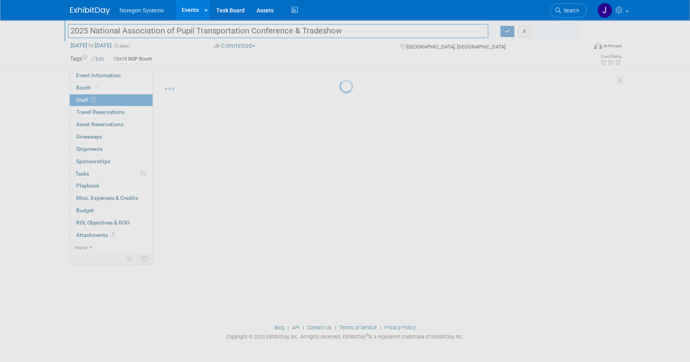
scroll to position [8, 0]
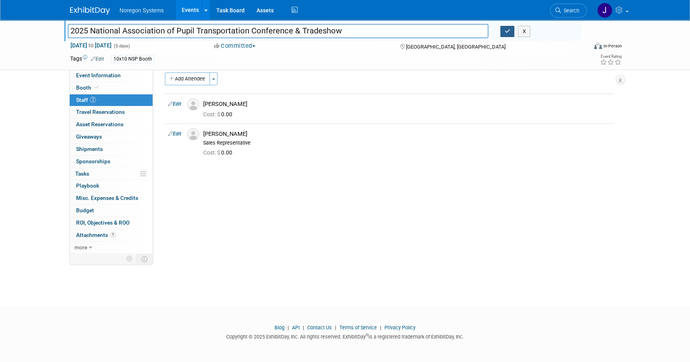
click at [505, 31] on icon "button" at bounding box center [508, 31] width 6 height 5
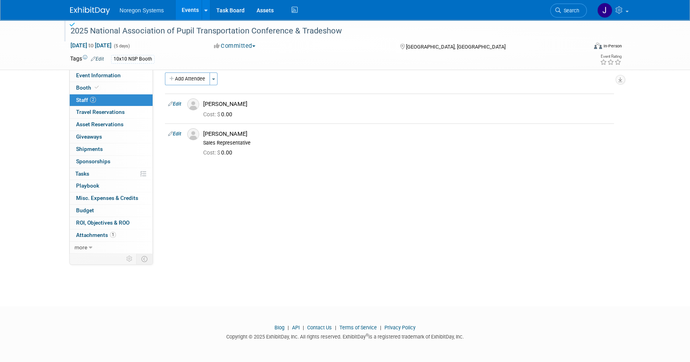
click at [92, 8] on img at bounding box center [90, 11] width 40 height 8
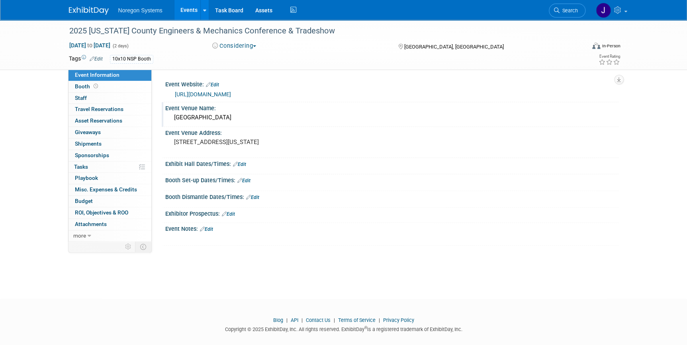
click at [303, 114] on div "Maumee Bay Lodge & Conference Center" at bounding box center [391, 118] width 441 height 12
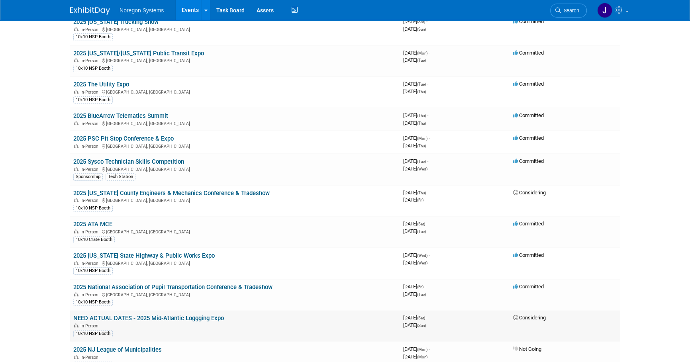
scroll to position [434, 0]
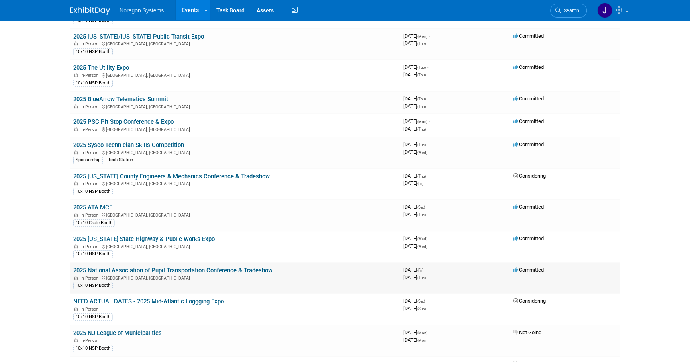
click at [209, 268] on link "2025 National Association of Pupil Transportation Conference & Tradeshow" at bounding box center [172, 270] width 199 height 7
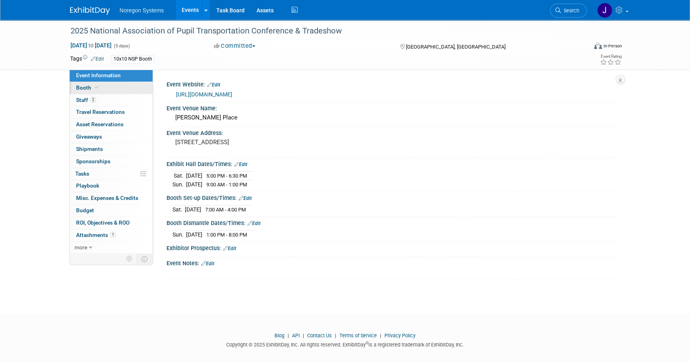
click at [119, 91] on link "Booth" at bounding box center [111, 88] width 83 height 12
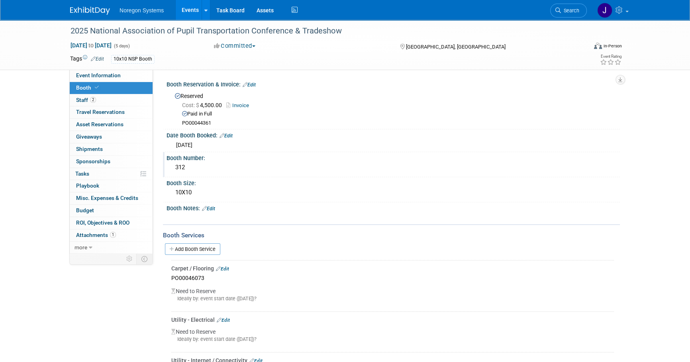
drag, startPoint x: 190, startPoint y: 167, endPoint x: 175, endPoint y: 165, distance: 15.3
click at [175, 165] on div "312" at bounding box center [392, 167] width 441 height 12
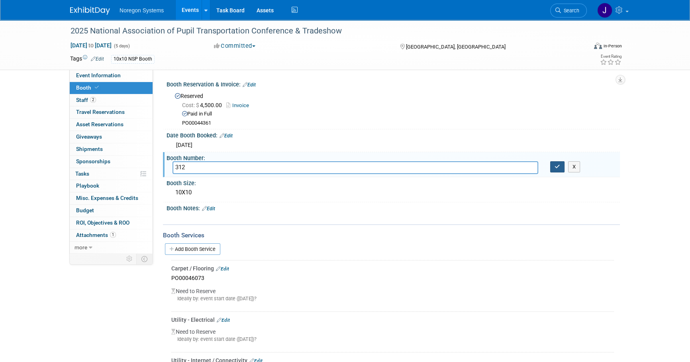
click at [558, 165] on icon "button" at bounding box center [557, 166] width 6 height 5
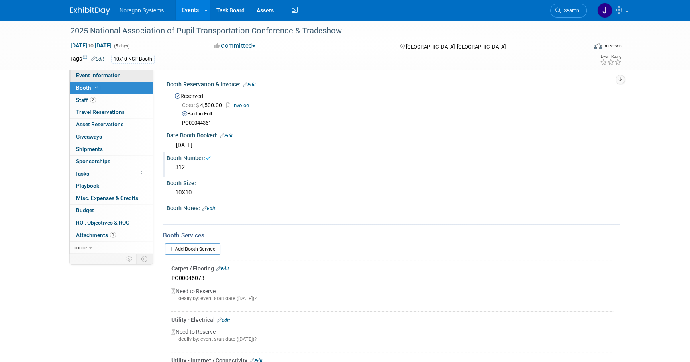
click at [128, 76] on link "Event Information" at bounding box center [111, 76] width 83 height 12
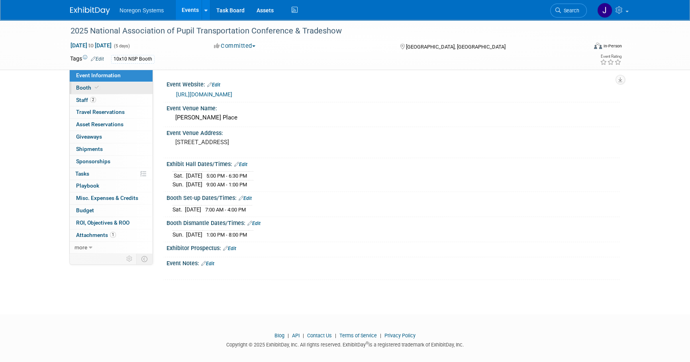
click at [139, 91] on link "Booth" at bounding box center [111, 88] width 83 height 12
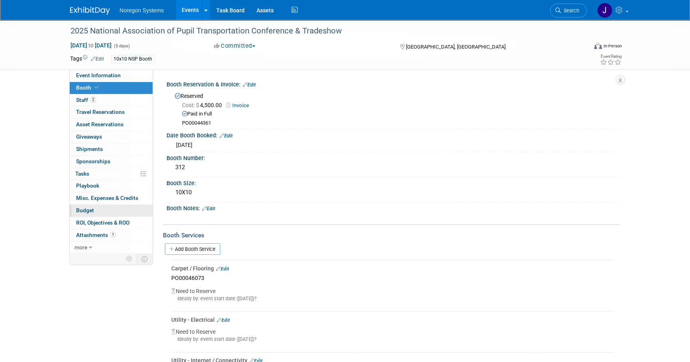
click at [108, 215] on link "Budget" at bounding box center [111, 211] width 83 height 12
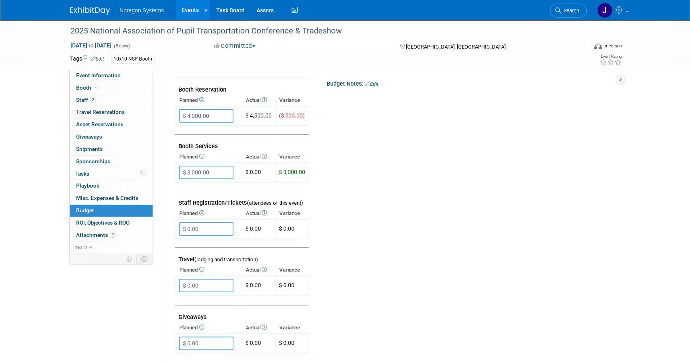
scroll to position [145, 0]
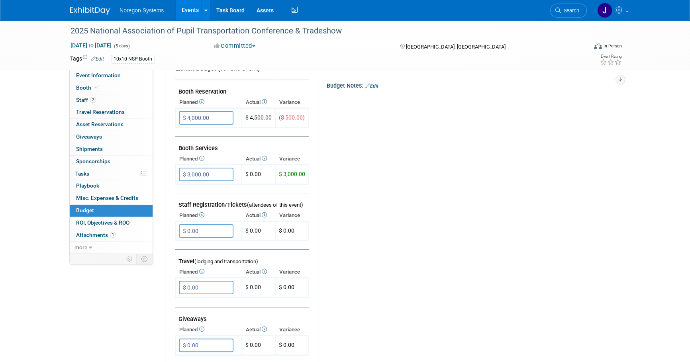
click at [102, 68] on div "2025 National Association of Pupil Transportation Conference & Tradeshow Oct 31…" at bounding box center [345, 45] width 562 height 50
click at [102, 76] on span "Event Information" at bounding box center [98, 75] width 45 height 6
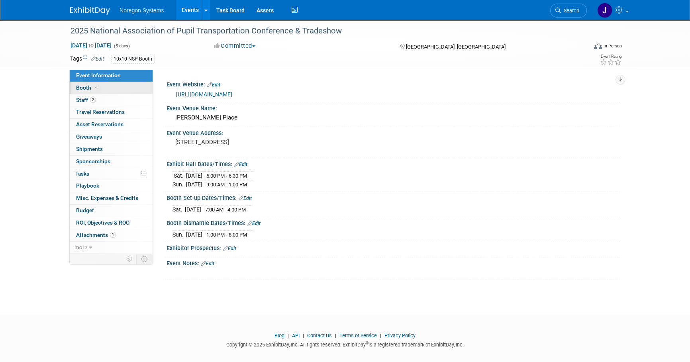
click at [118, 87] on link "Booth" at bounding box center [111, 88] width 83 height 12
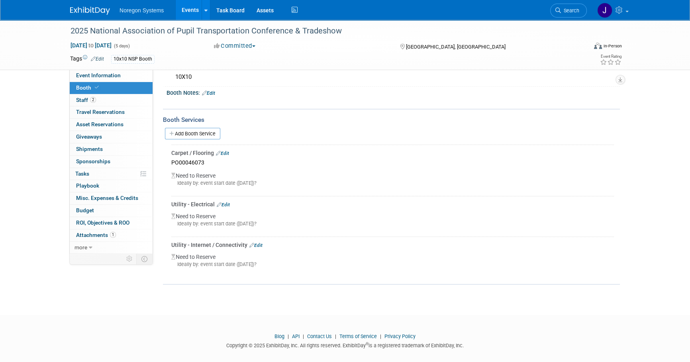
scroll to position [123, 0]
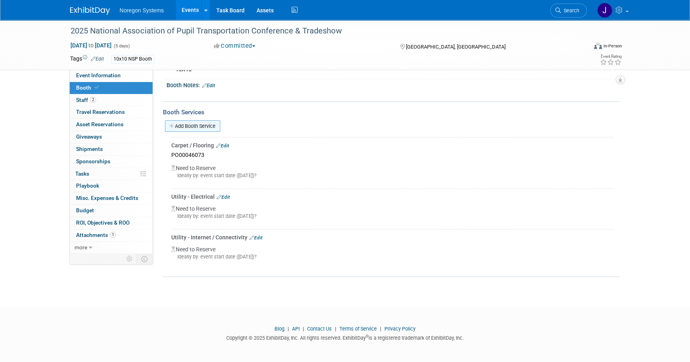
click at [194, 122] on link "Add Booth Service" at bounding box center [192, 126] width 55 height 12
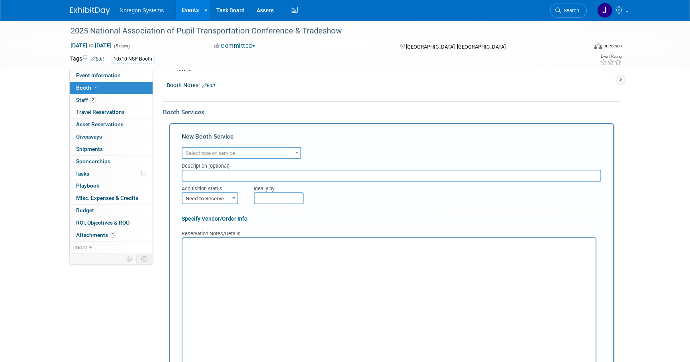
scroll to position [0, 0]
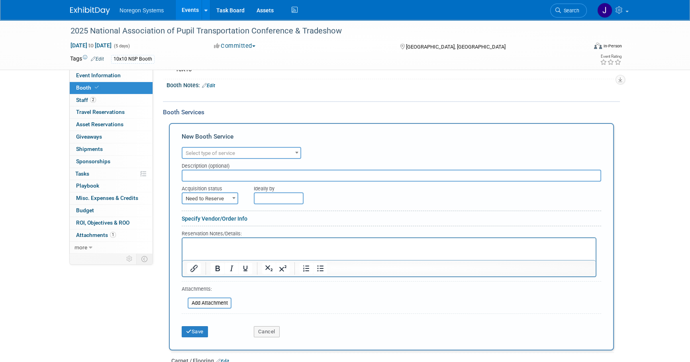
click at [221, 148] on span "Select type of service" at bounding box center [241, 153] width 118 height 11
type input "Lead"
select select "7"
click at [223, 198] on span "Need to Reserve" at bounding box center [209, 198] width 55 height 11
click at [184, 32] on div "2025 National Association of Pupil Transportation Conference & Tradeshow" at bounding box center [321, 31] width 507 height 14
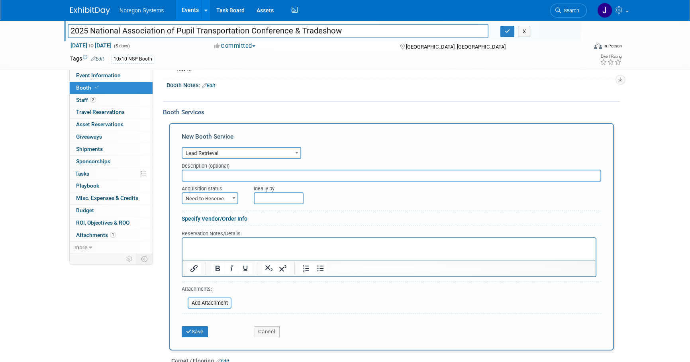
drag, startPoint x: 360, startPoint y: 31, endPoint x: 18, endPoint y: 18, distance: 342.4
click at [18, 18] on body "Noregon Systems Events Add Event Bulk Upload Events Shareable Event Boards Rece…" at bounding box center [345, 58] width 690 height 362
click at [505, 30] on icon "button" at bounding box center [508, 31] width 6 height 5
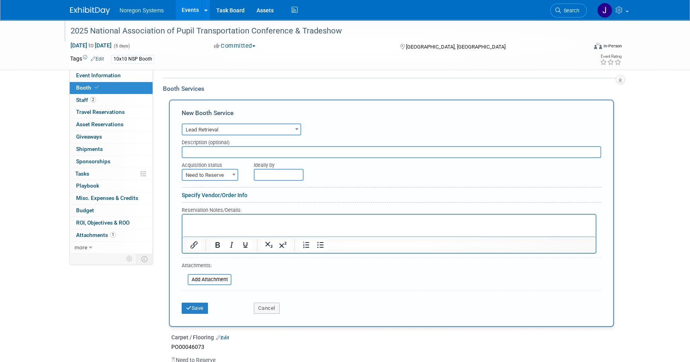
scroll to position [159, 0]
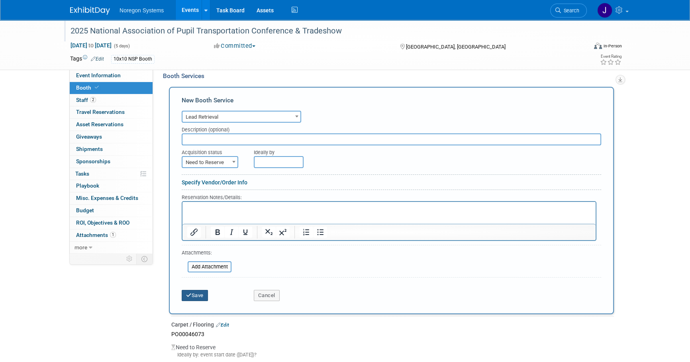
click at [200, 292] on button "Save" at bounding box center [195, 295] width 26 height 11
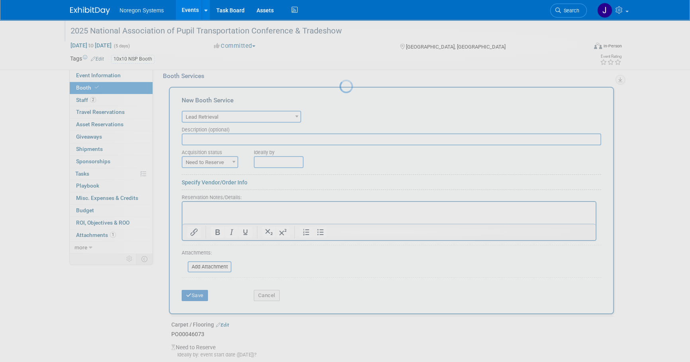
scroll to position [163, 0]
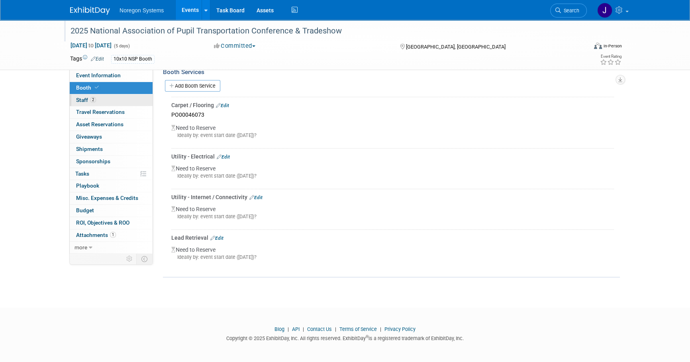
click at [96, 104] on link "2 Staff 2" at bounding box center [111, 100] width 83 height 12
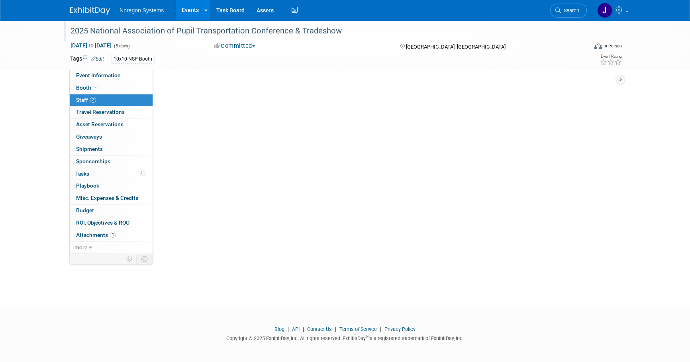
scroll to position [0, 0]
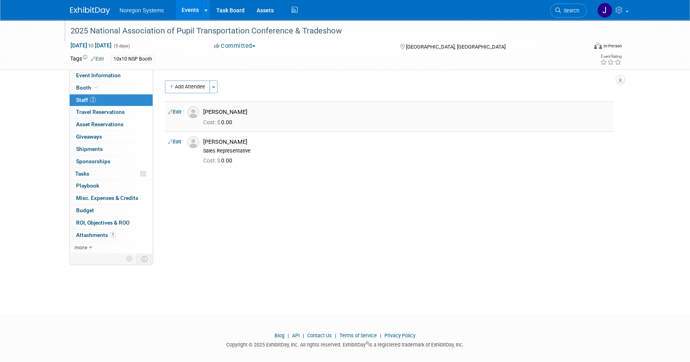
drag, startPoint x: 245, startPoint y: 114, endPoint x: 208, endPoint y: 117, distance: 37.2
click at [209, 117] on td "Sean McGibbon Cost: $ 0.00" at bounding box center [407, 117] width 414 height 30
drag, startPoint x: 208, startPoint y: 117, endPoint x: 198, endPoint y: 112, distance: 11.2
click at [198, 112] on div "Sean McGibbon" at bounding box center [406, 111] width 419 height 10
click at [196, 113] on img at bounding box center [193, 112] width 12 height 12
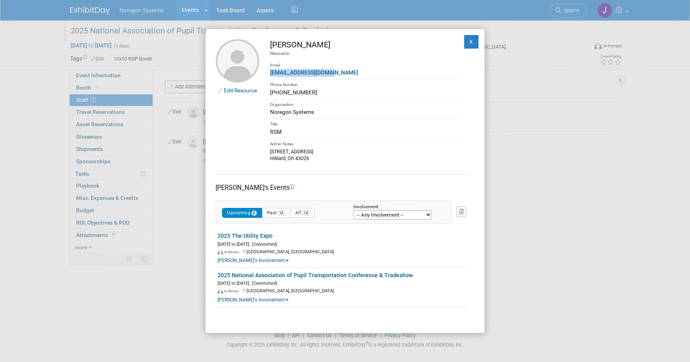
drag, startPoint x: 337, startPoint y: 74, endPoint x: 270, endPoint y: 70, distance: 67.0
click at [270, 70] on div "smcgibbon@noregon.com" at bounding box center [364, 73] width 188 height 8
copy link "smcgibbon@noregon.com"
click at [354, 53] on div "Resource" at bounding box center [364, 53] width 188 height 7
drag, startPoint x: 335, startPoint y: 49, endPoint x: 269, endPoint y: 45, distance: 65.8
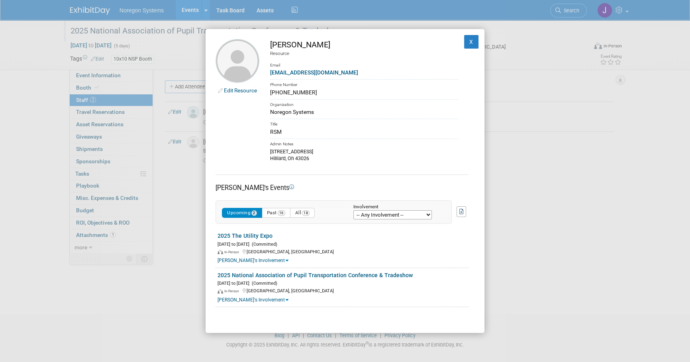
click at [269, 45] on td "Sean McGibbon Resource Email smcgibbon@noregon.com Phone Number 614-623-2602 Or…" at bounding box center [358, 100] width 199 height 123
copy div "Sean McGibbon"
drag, startPoint x: 319, startPoint y: 92, endPoint x: 309, endPoint y: 91, distance: 9.6
click at [319, 92] on div "614-623-2602" at bounding box center [364, 92] width 188 height 8
drag, startPoint x: 309, startPoint y: 92, endPoint x: 269, endPoint y: 95, distance: 39.6
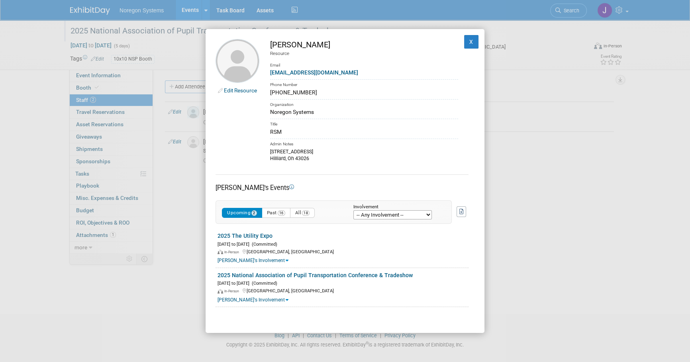
click at [269, 95] on td "Sean McGibbon Resource Email smcgibbon@noregon.com Phone Number 614-623-2602 Or…" at bounding box center [358, 100] width 199 height 123
copy div "614-623-2602"
click at [467, 41] on button "X" at bounding box center [471, 42] width 14 height 14
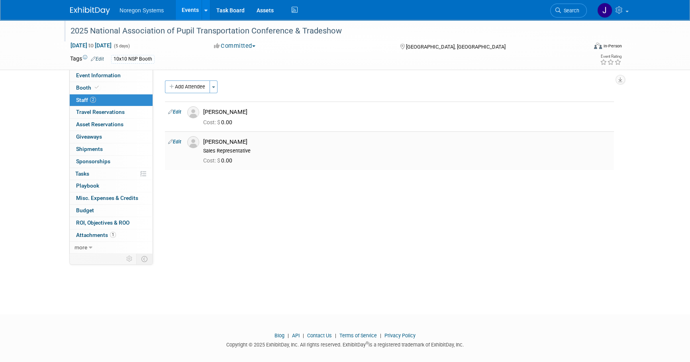
click at [196, 139] on img at bounding box center [193, 142] width 12 height 12
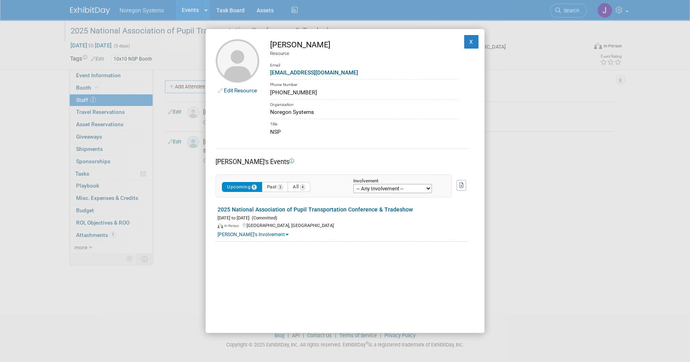
drag, startPoint x: 321, startPoint y: 49, endPoint x: 271, endPoint y: 49, distance: 50.2
click at [271, 49] on div "Tom Taylor" at bounding box center [364, 45] width 188 height 12
copy div "Tom Taylor"
drag, startPoint x: 327, startPoint y: 72, endPoint x: 270, endPoint y: 74, distance: 57.0
click at [270, 74] on div "ttaylor@noregon.com" at bounding box center [364, 73] width 188 height 8
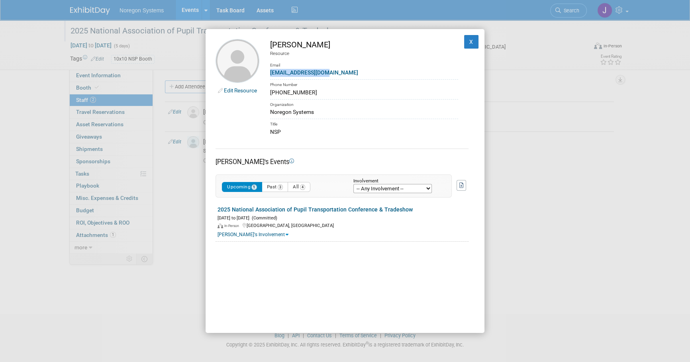
copy link "ttaylor@noregon.com"
drag, startPoint x: 311, startPoint y: 92, endPoint x: 257, endPoint y: 90, distance: 53.8
click at [257, 90] on tr "Edit Resource Tom Taylor Resource Email ttaylor@noregon.com Phone Number 269-27…" at bounding box center [344, 87] width 259 height 97
drag, startPoint x: 257, startPoint y: 90, endPoint x: 300, endPoint y: 90, distance: 42.6
click at [317, 97] on td "Tom Taylor Resource Email ttaylor@noregon.com Phone Number 269-270-5274 Organiz…" at bounding box center [358, 87] width 199 height 97
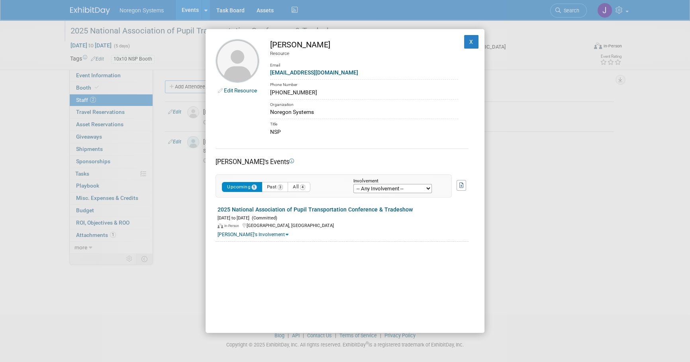
drag, startPoint x: 312, startPoint y: 92, endPoint x: 270, endPoint y: 95, distance: 41.6
click at [270, 95] on div "269-270-5274" at bounding box center [364, 92] width 188 height 8
copy div "269-270-5274"
drag, startPoint x: 462, startPoint y: 38, endPoint x: 409, endPoint y: 270, distance: 238.2
click at [464, 38] on button "X" at bounding box center [471, 42] width 14 height 14
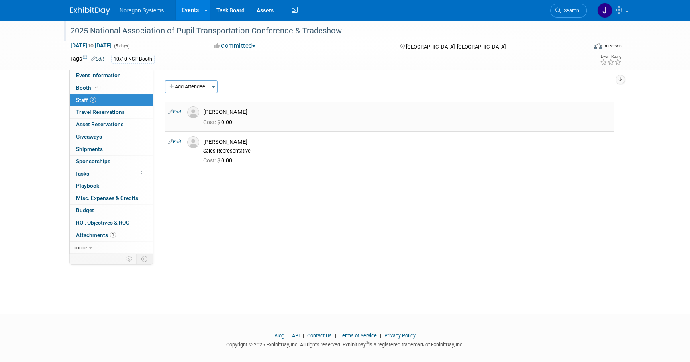
click at [178, 112] on link "Edit" at bounding box center [174, 112] width 13 height 6
select select "a875c83e-e8d3-4af1-912e-07563ce00343"
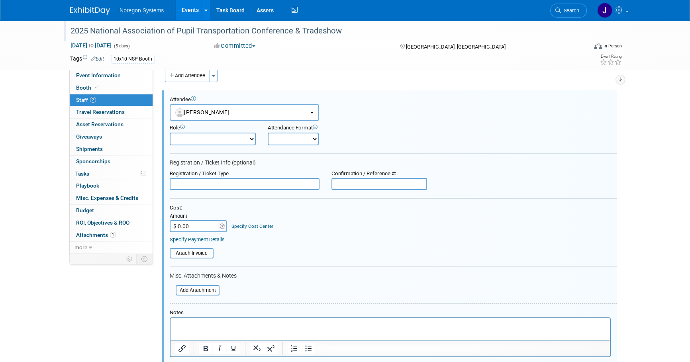
click at [224, 187] on input "text" at bounding box center [245, 184] width 150 height 12
click at [403, 184] on input "text" at bounding box center [379, 184] width 96 height 12
paste input "FMNKJDZ63BD"
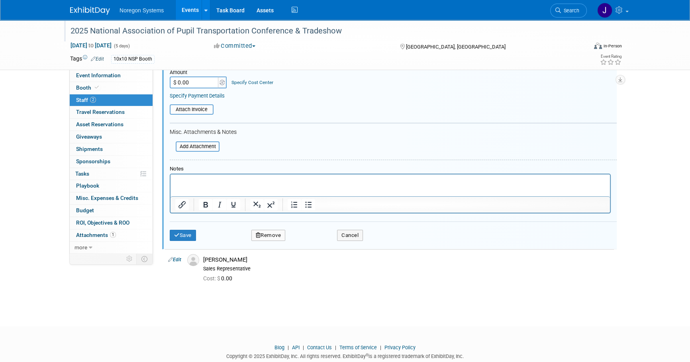
scroll to position [156, 0]
type input "FMNKJDZ63BD"
click at [188, 231] on button "Save" at bounding box center [183, 234] width 26 height 11
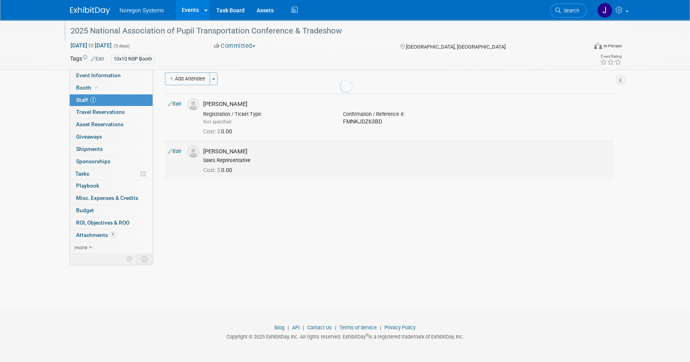
scroll to position [8, 0]
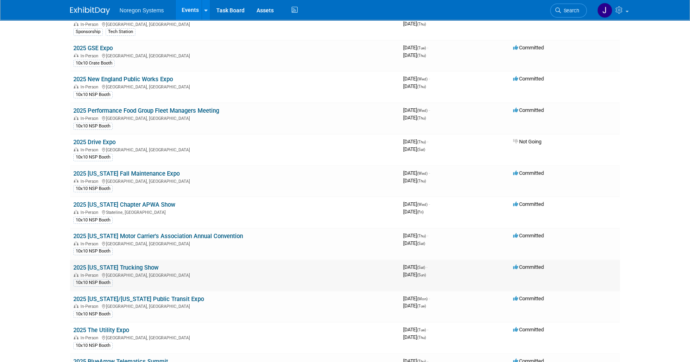
scroll to position [217, 0]
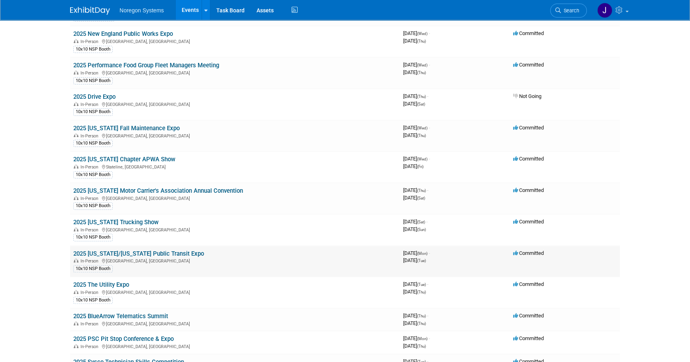
click at [142, 251] on link "2025 [US_STATE]/[US_STATE] Public Transit Expo" at bounding box center [138, 253] width 131 height 7
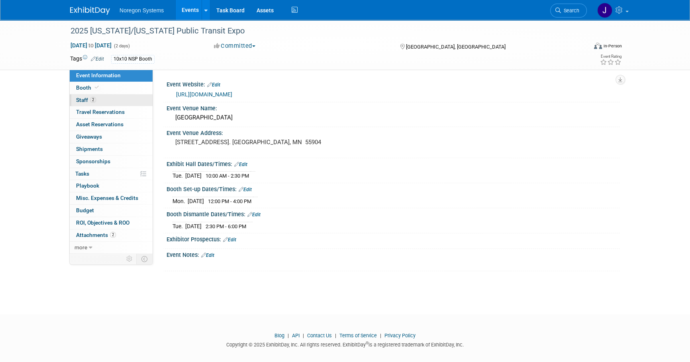
click at [79, 101] on span "Staff 2" at bounding box center [86, 100] width 20 height 6
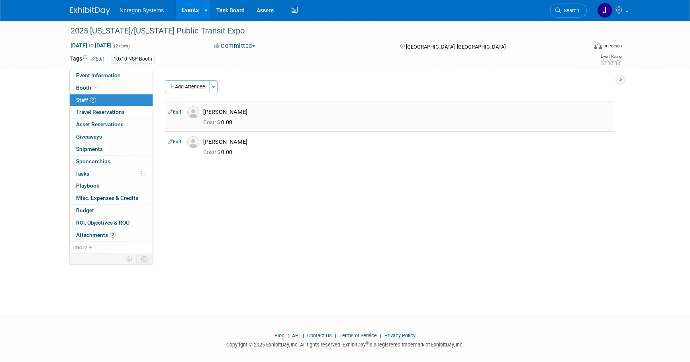
click at [198, 113] on div "Brian Bohlman" at bounding box center [406, 111] width 419 height 10
click at [191, 117] on img at bounding box center [193, 112] width 12 height 12
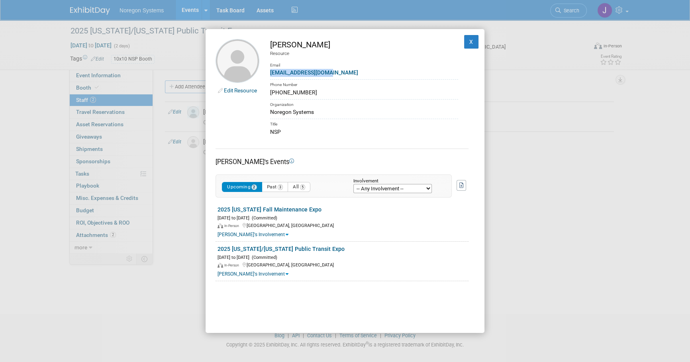
drag, startPoint x: 340, startPoint y: 70, endPoint x: 266, endPoint y: 74, distance: 73.4
click at [266, 74] on td "Brian Bohlman Resource Email bbohlman@noregon.com Phone Number 320-766-9768 Org…" at bounding box center [358, 87] width 199 height 97
drag, startPoint x: 266, startPoint y: 74, endPoint x: 264, endPoint y: 93, distance: 18.5
click at [264, 93] on td "Brian Bohlman Resource Email bbohlman@noregon.com Phone Number 320-766-9768 Org…" at bounding box center [358, 87] width 199 height 97
copy div "320-766-9768"
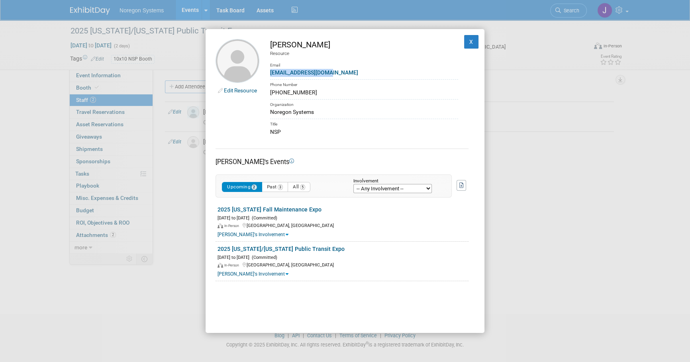
drag, startPoint x: 327, startPoint y: 45, endPoint x: 271, endPoint y: 45, distance: 56.2
click at [271, 45] on div "Brian Bohlman" at bounding box center [364, 45] width 188 height 12
copy div "Brian Bohlman"
click at [470, 39] on button "X" at bounding box center [471, 42] width 14 height 14
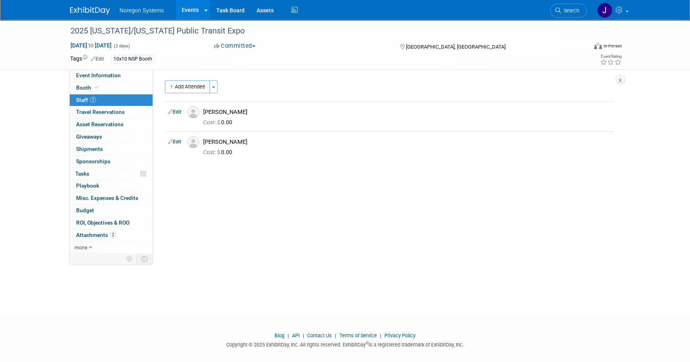
click at [619, 210] on div "Event Website: Edit https://www.mpta-transit.org/event/2025-minnesotawisconsin-…" at bounding box center [386, 162] width 467 height 184
